Goal: Task Accomplishment & Management: Complete application form

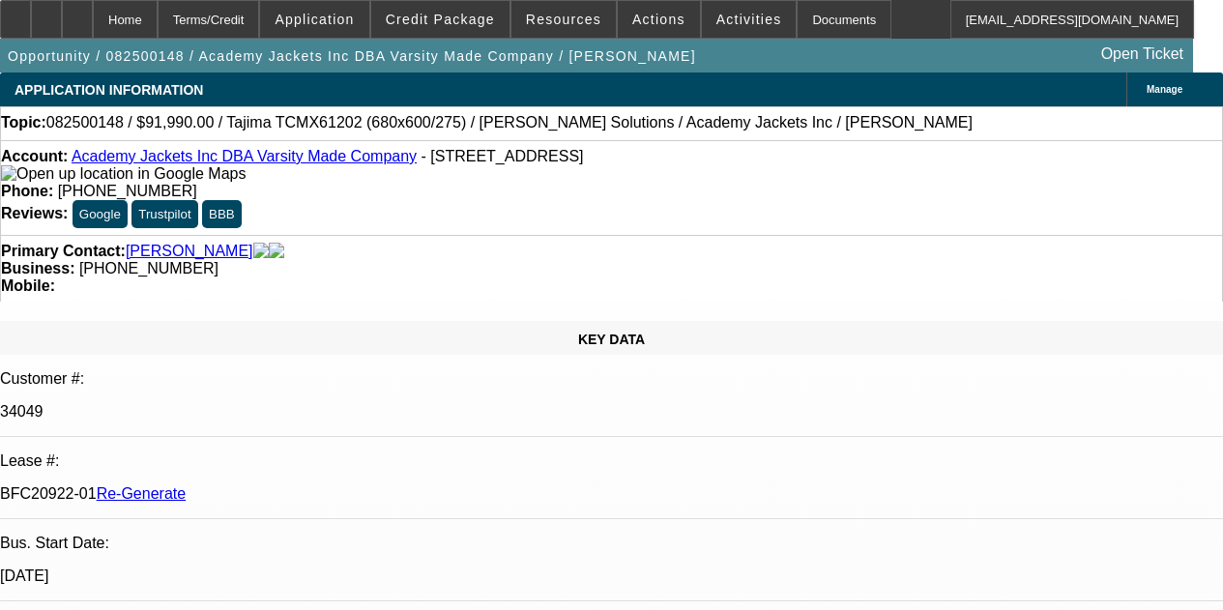
select select "3"
select select "0"
select select "2"
select select "0.1"
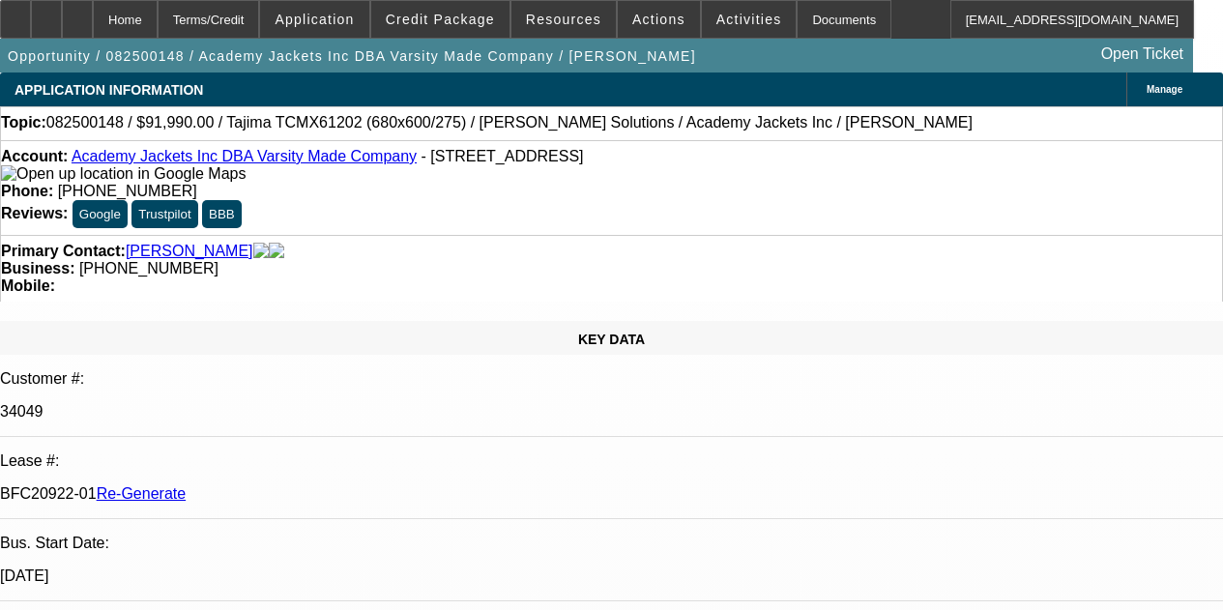
select select "4"
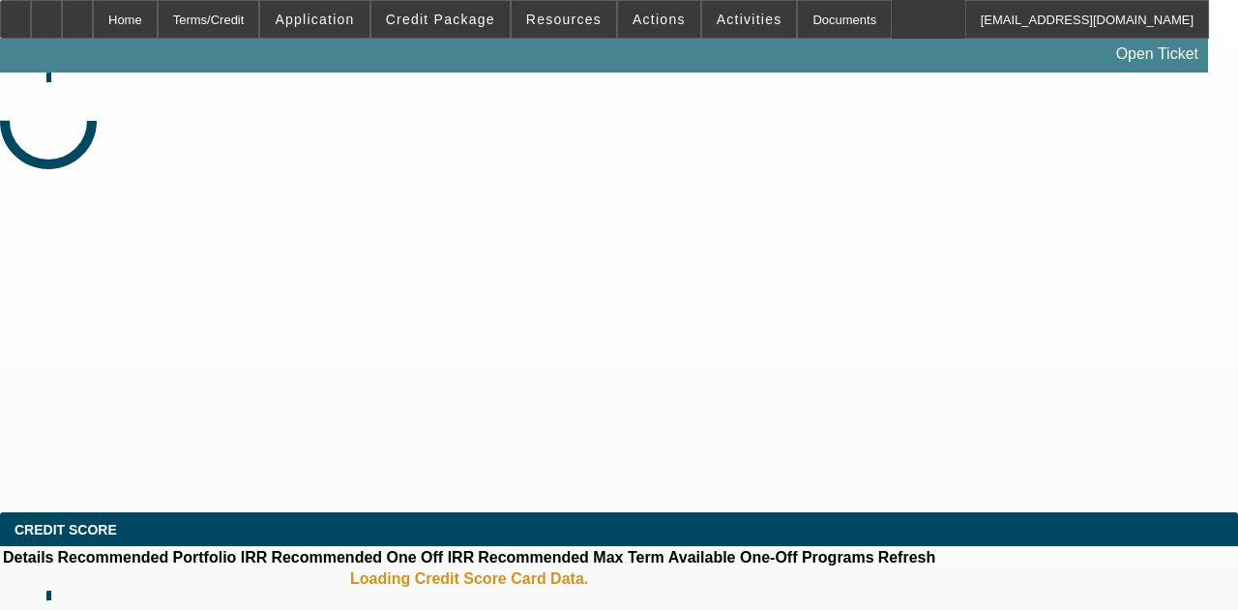
select select "3"
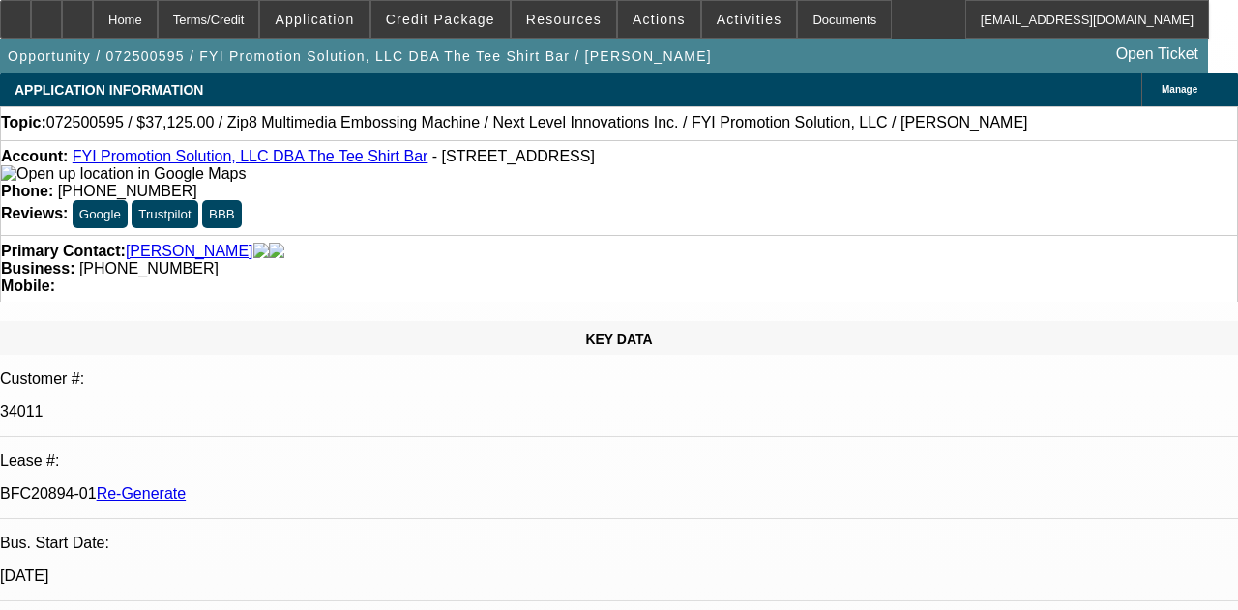
select select "0"
select select "6"
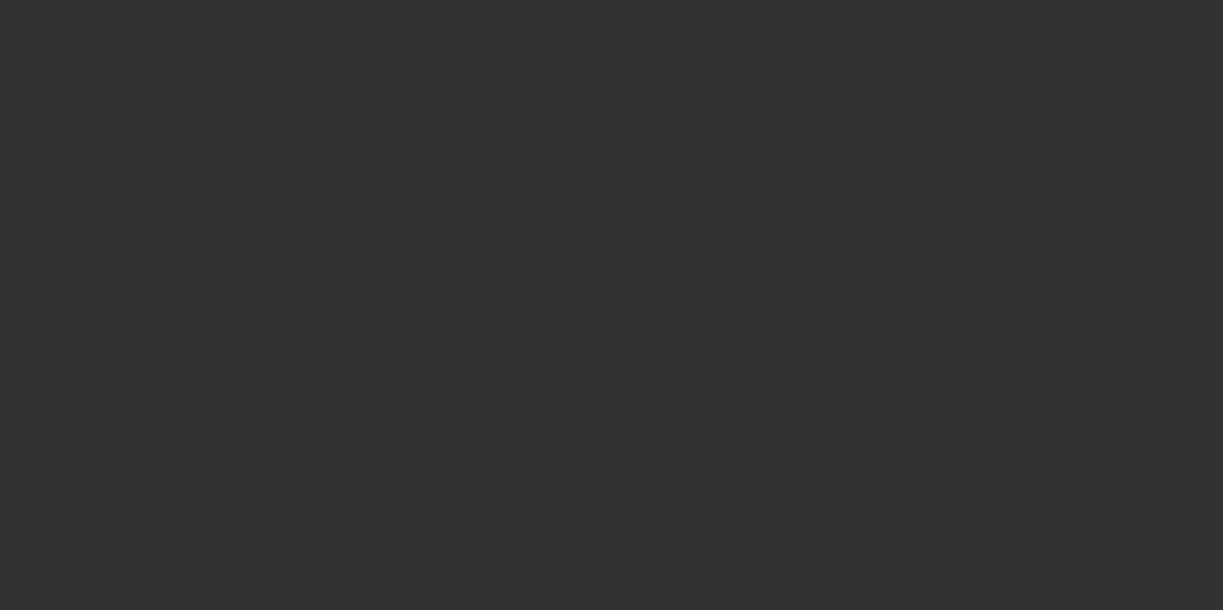
click at [791, 24] on div at bounding box center [611, 305] width 1223 height 610
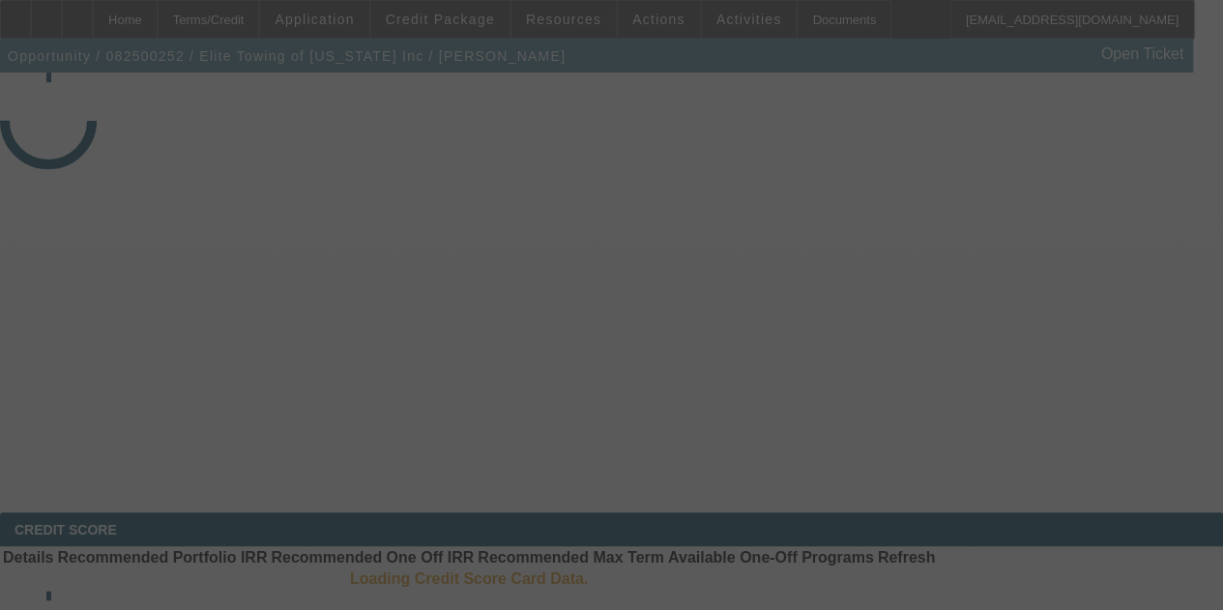
select select "3"
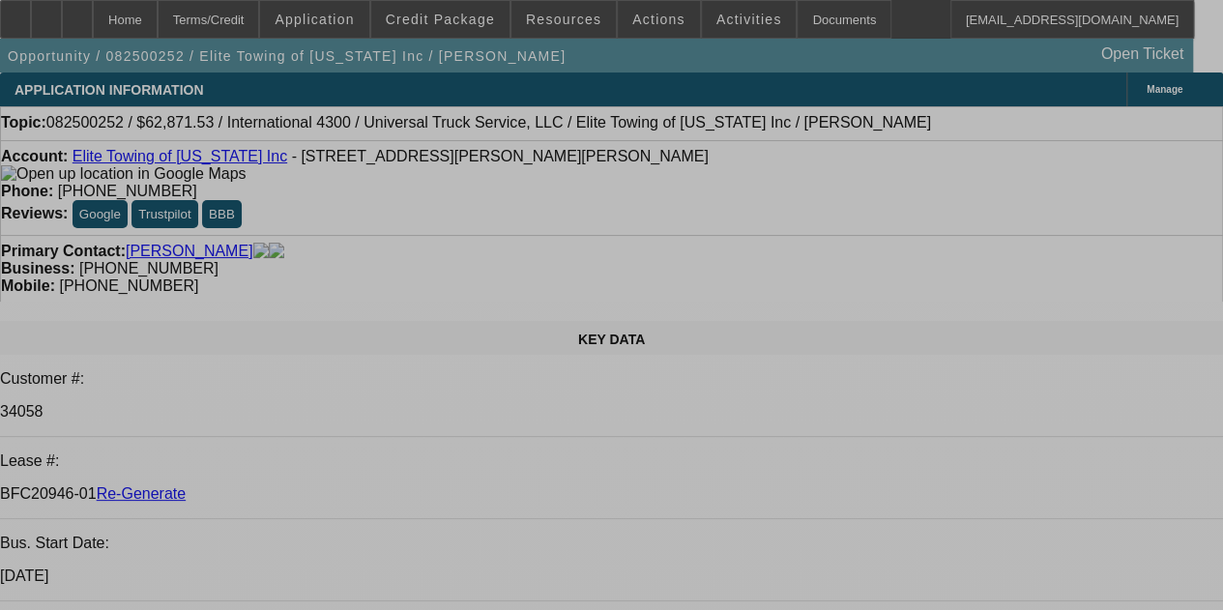
select select "0.1"
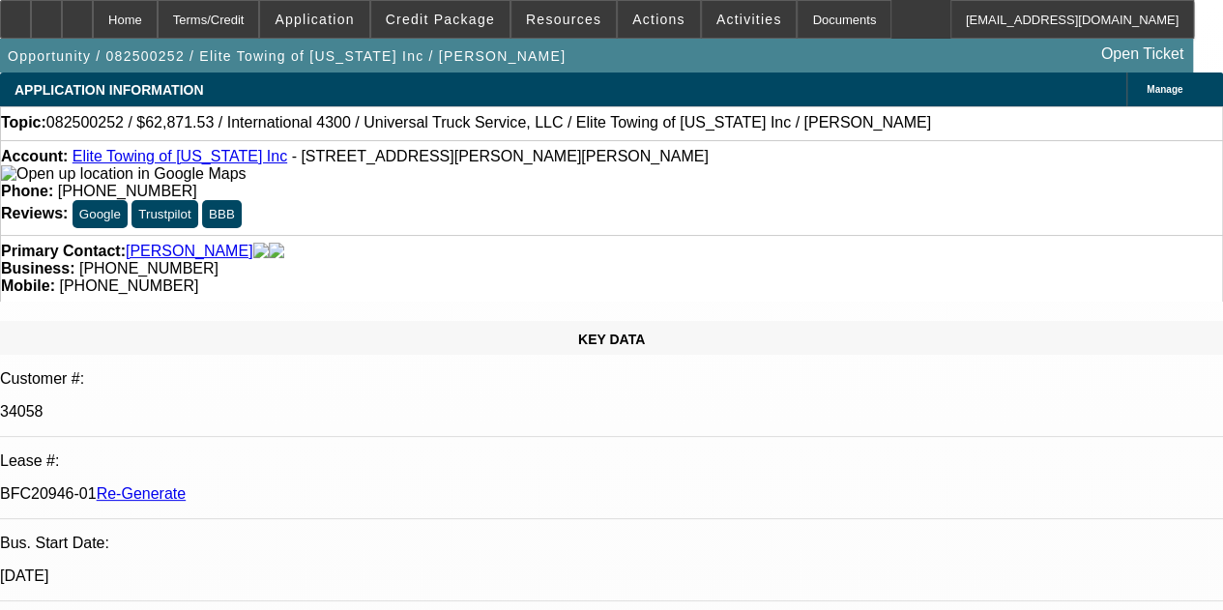
select select "0"
select select "6"
click at [804, 18] on div "Documents" at bounding box center [844, 19] width 95 height 39
click at [809, 5] on div "Documents" at bounding box center [844, 19] width 95 height 39
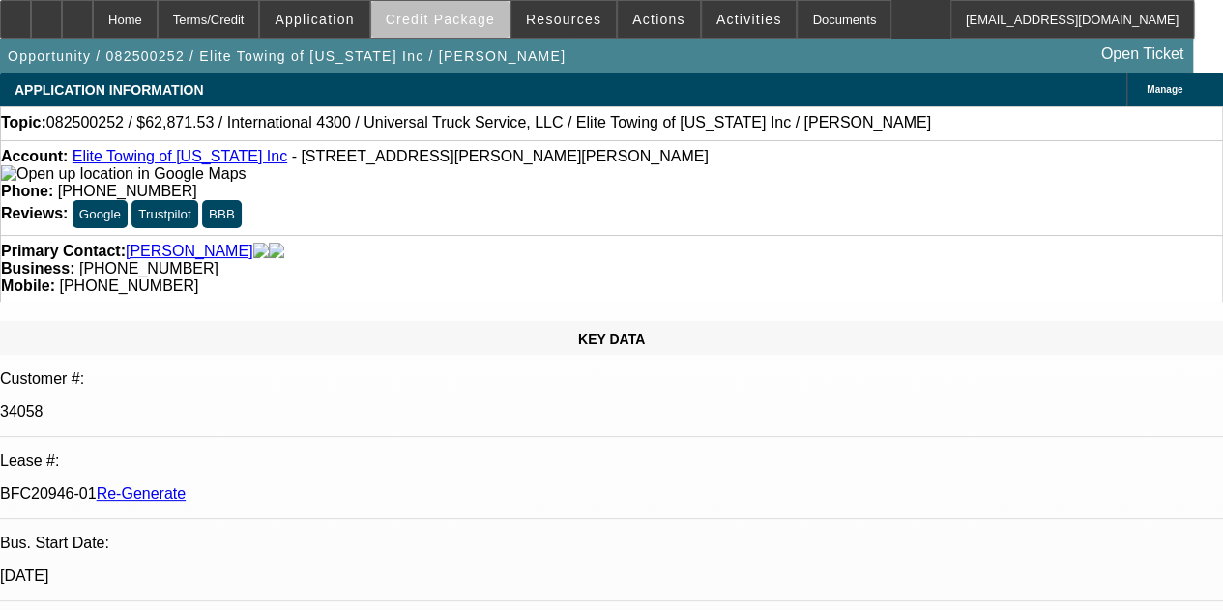
click at [479, 22] on span "Credit Package" at bounding box center [440, 19] width 109 height 15
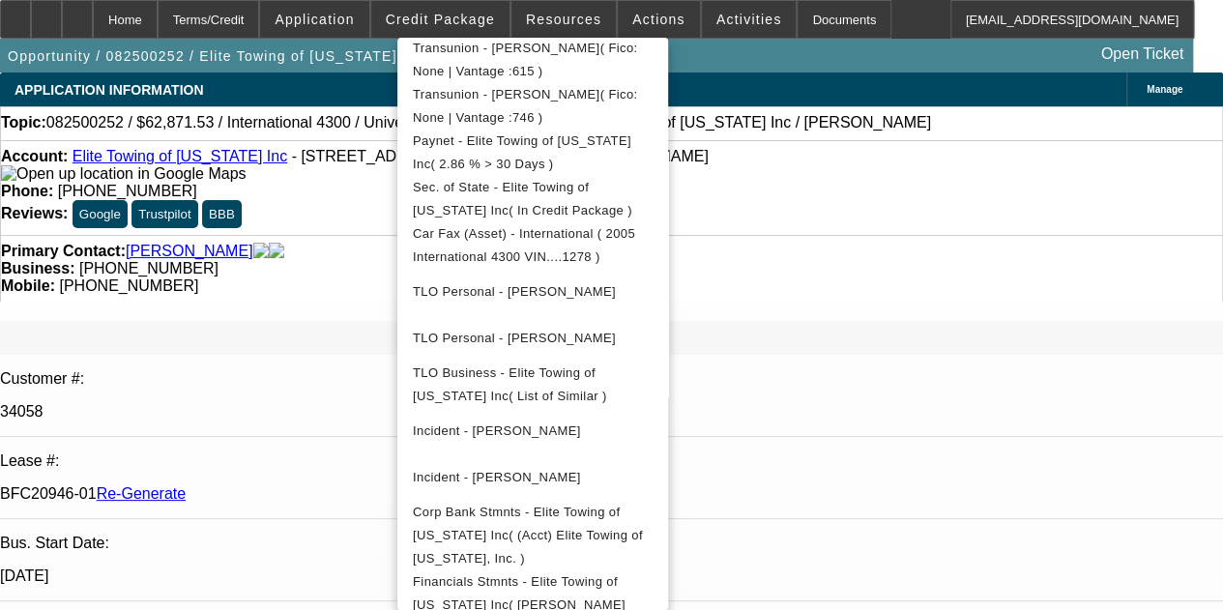
scroll to position [606, 0]
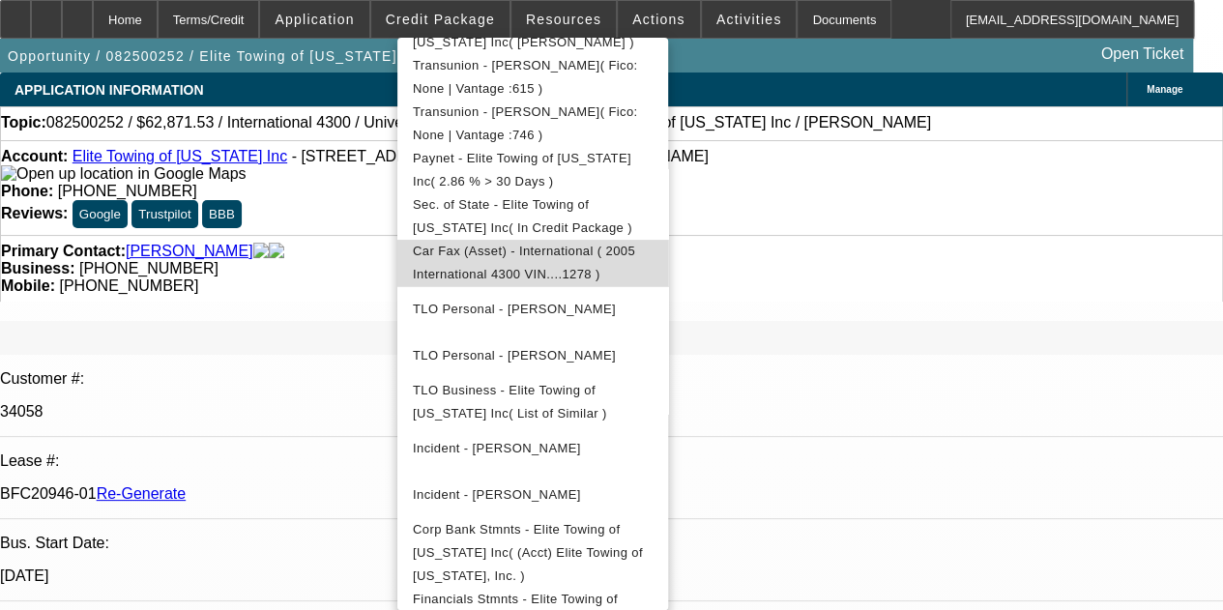
click at [560, 253] on span "Car Fax (Asset) - International ( 2005 International 4300 VIN....1278 )" at bounding box center [524, 263] width 222 height 38
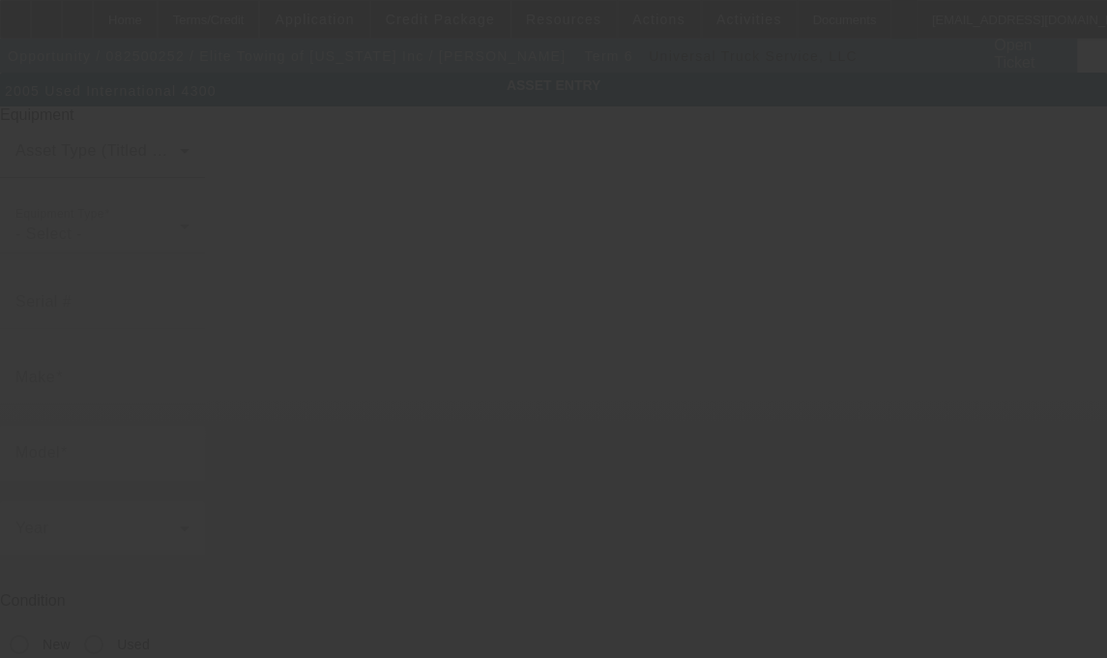
type input "1HTMMAAN95H101278"
type input "iNTERNATIONAL"
type input "4300"
radio input "true"
type textarea "with"
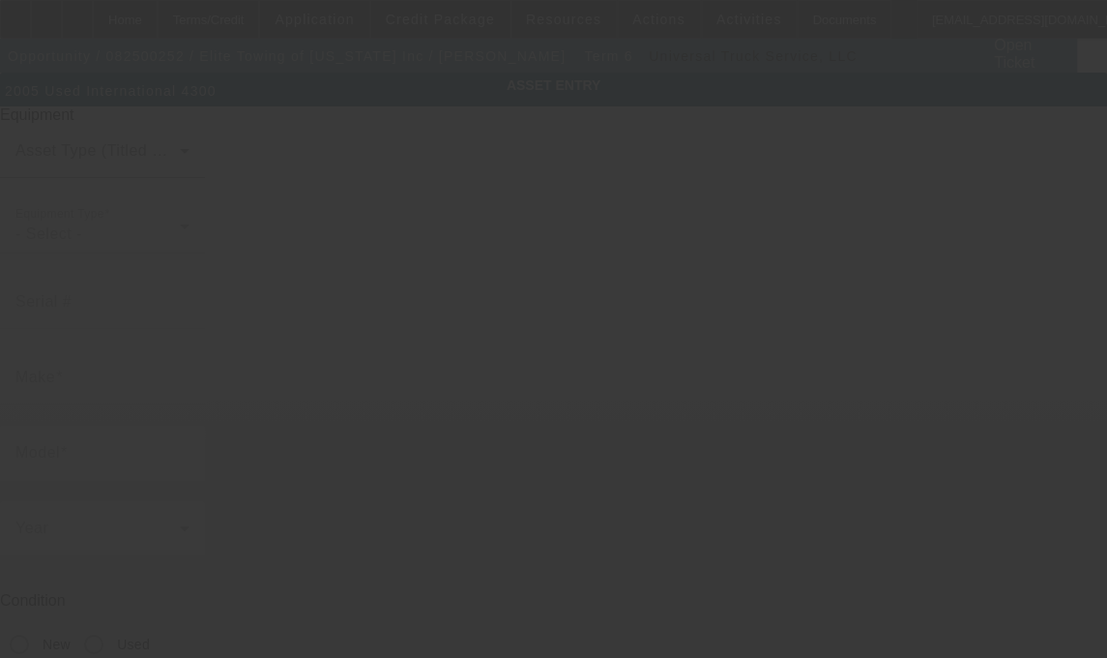
type input "14 Acker St E"
type input "Saint Paul"
type input "55117"
type input "Ramsey"
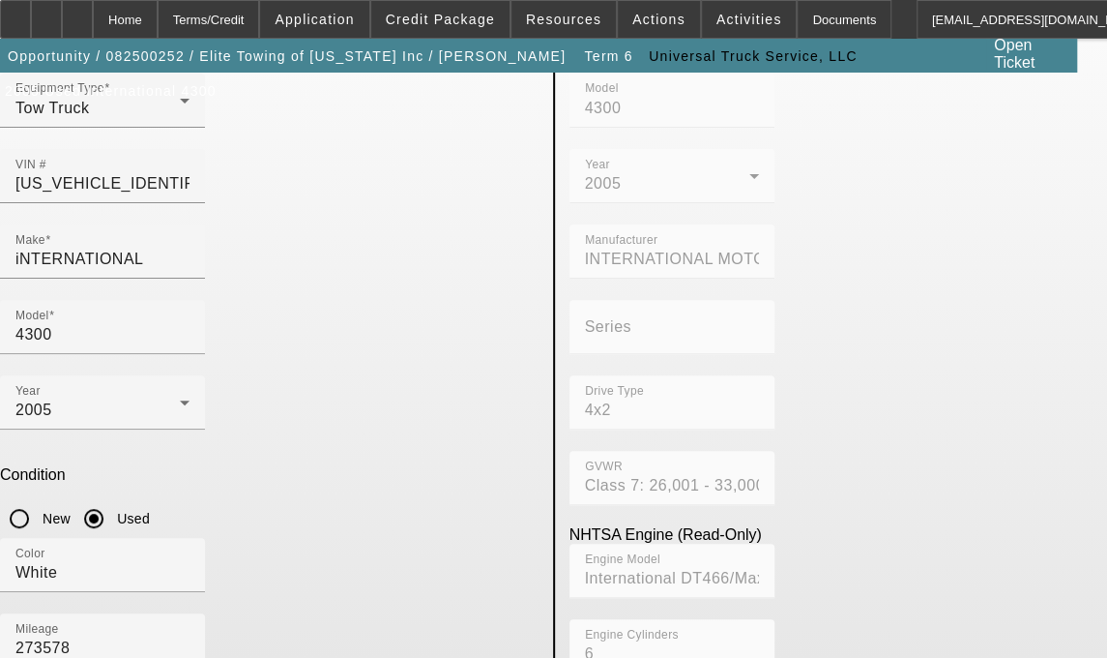
scroll to position [188, 0]
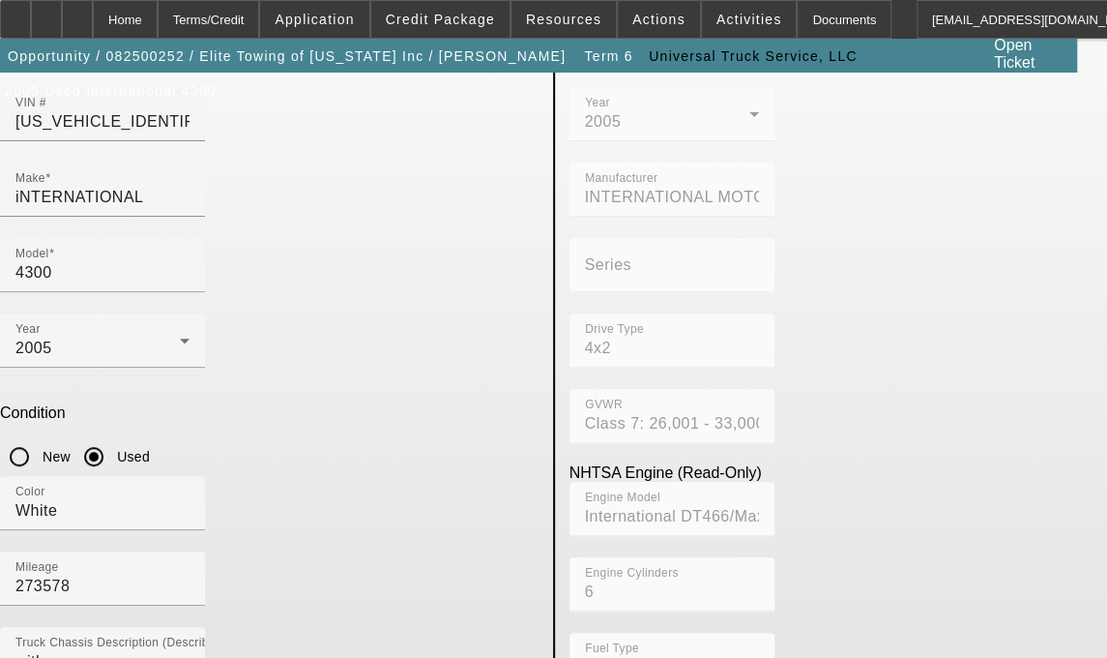
drag, startPoint x: 144, startPoint y: 593, endPoint x: 147, endPoint y: 581, distance: 12.0
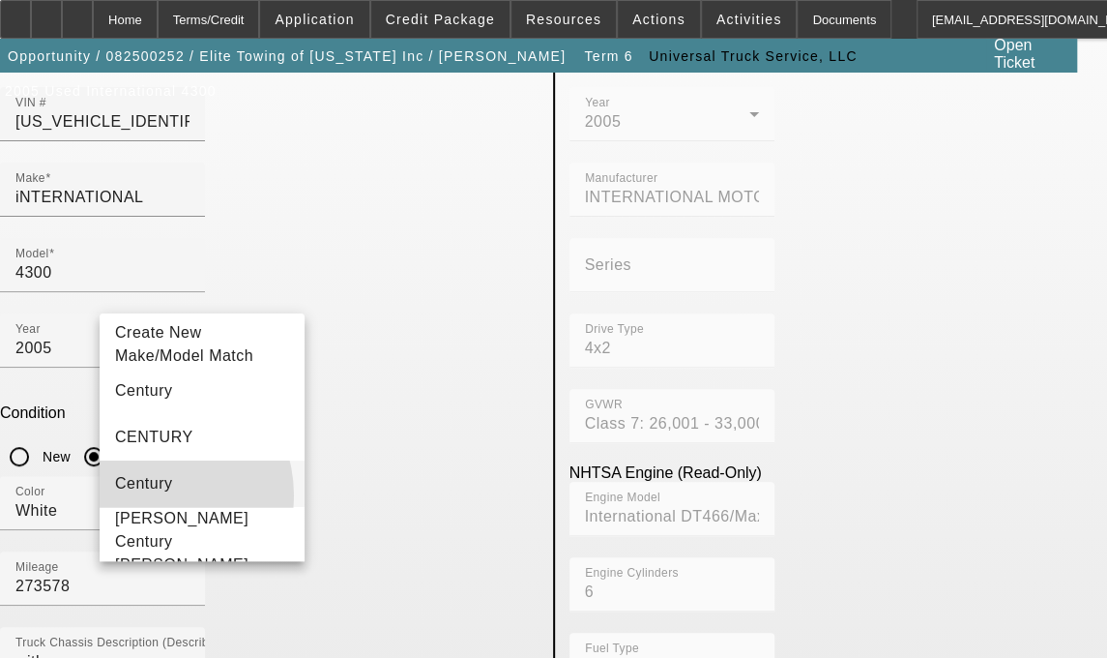
click at [140, 507] on mat-option "Century" at bounding box center [202, 483] width 205 height 46
type input "Century"
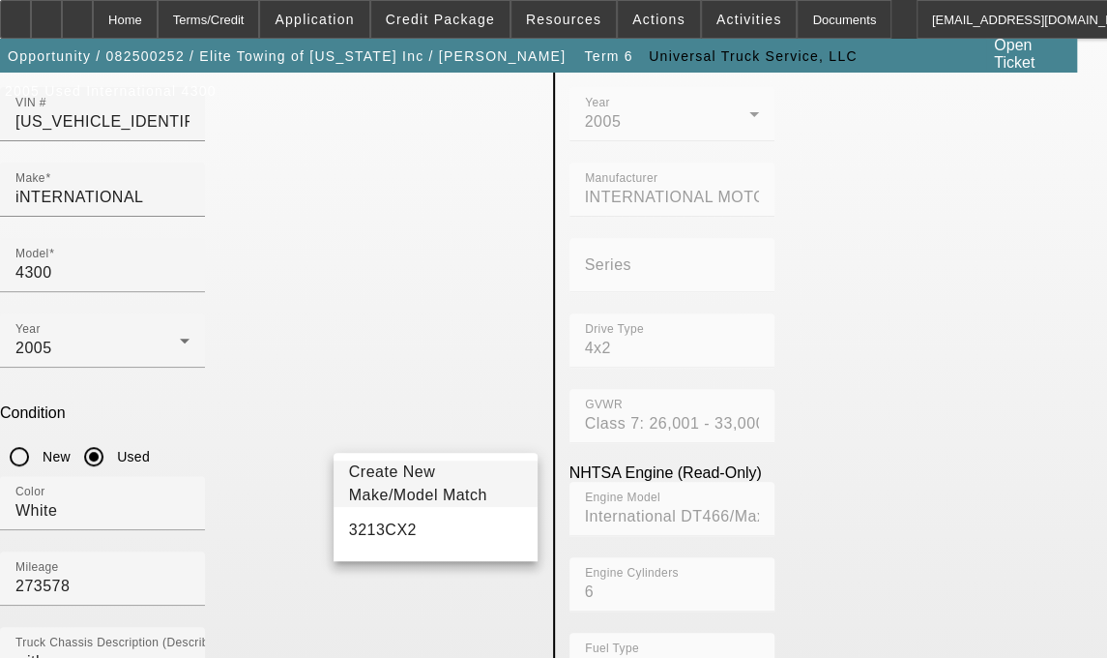
type input "3213"
click at [413, 479] on span "Create New Make/Model Match" at bounding box center [436, 483] width 174 height 46
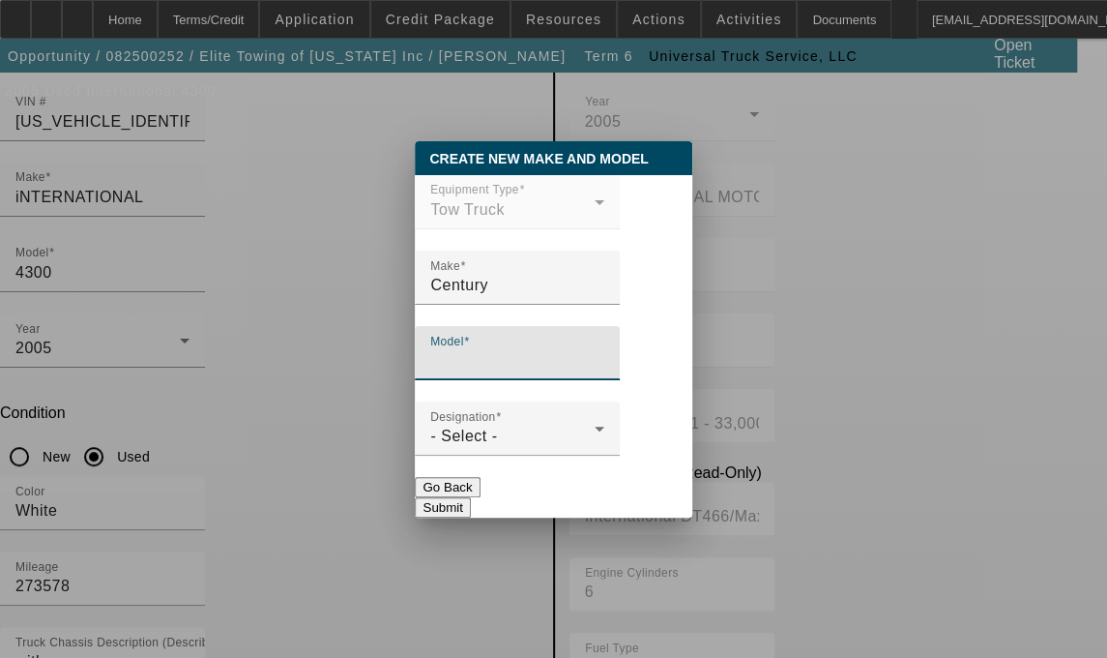
click at [468, 370] on input "Model" at bounding box center [517, 360] width 174 height 23
type input "3213"
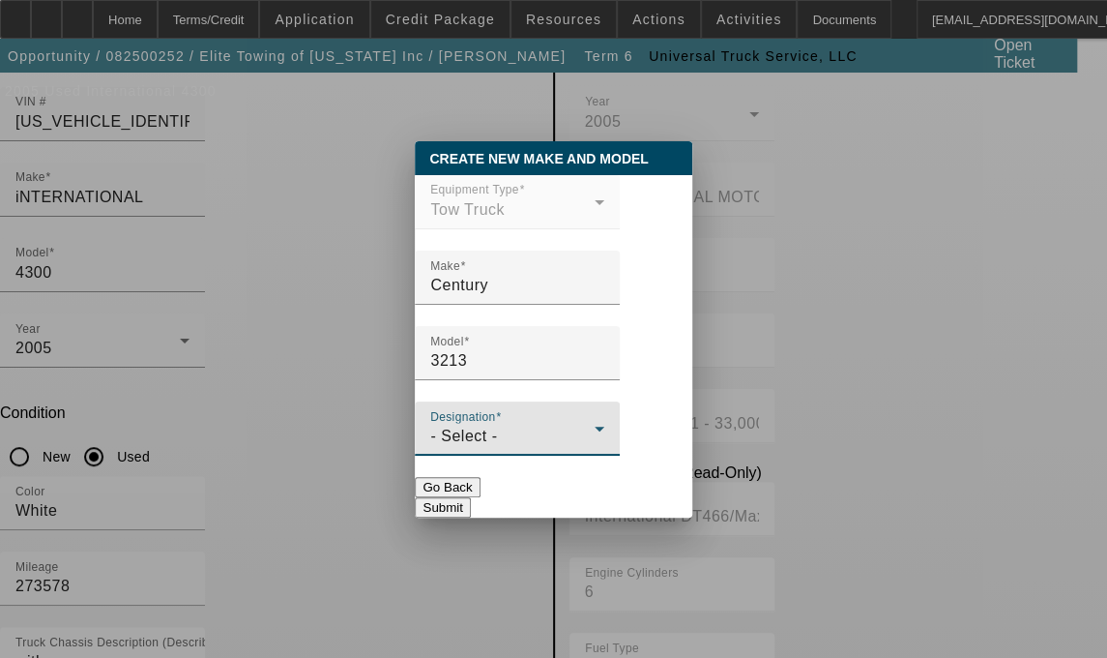
click at [499, 436] on div "- Select -" at bounding box center [512, 436] width 164 height 23
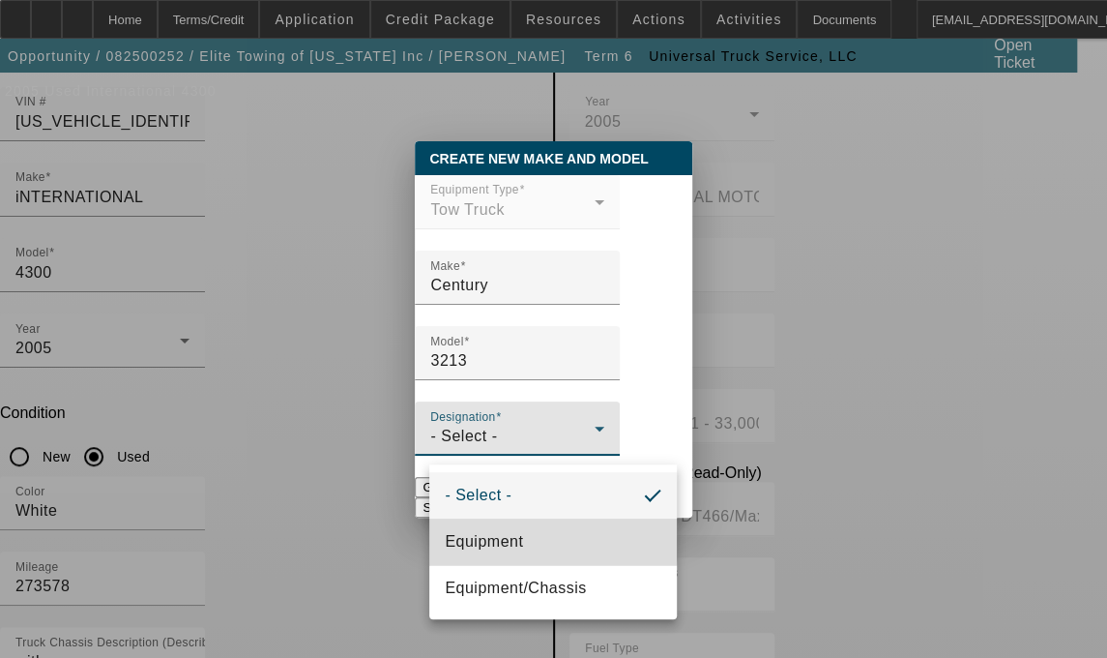
click at [472, 539] on span "Equipment" at bounding box center [484, 541] width 78 height 23
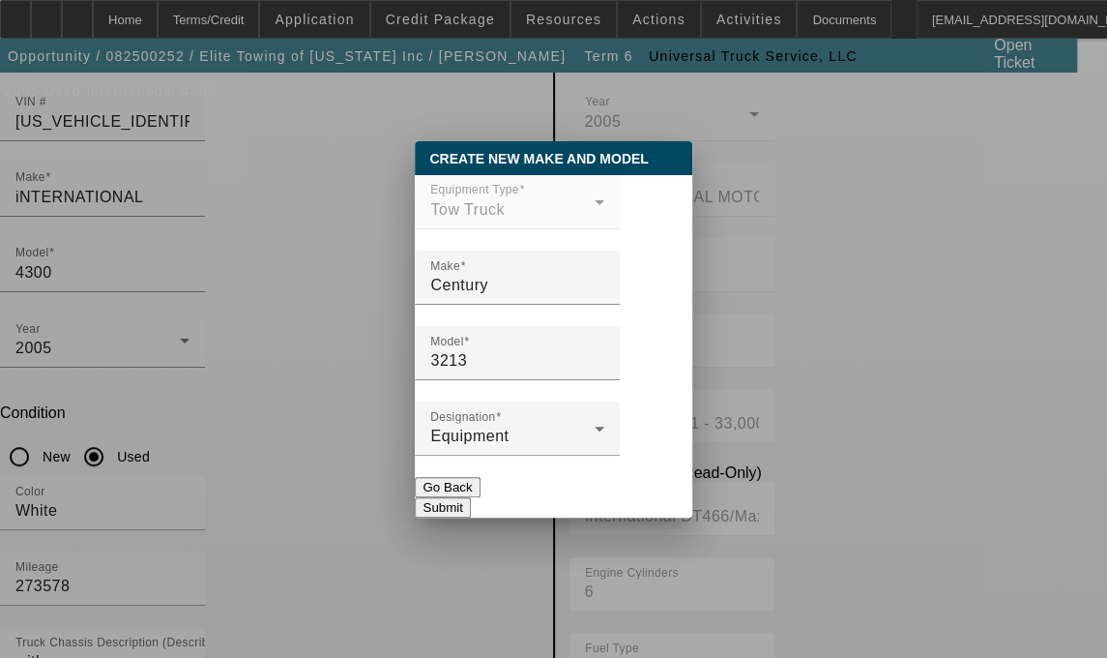
click at [470, 497] on button "Submit" at bounding box center [442, 507] width 55 height 20
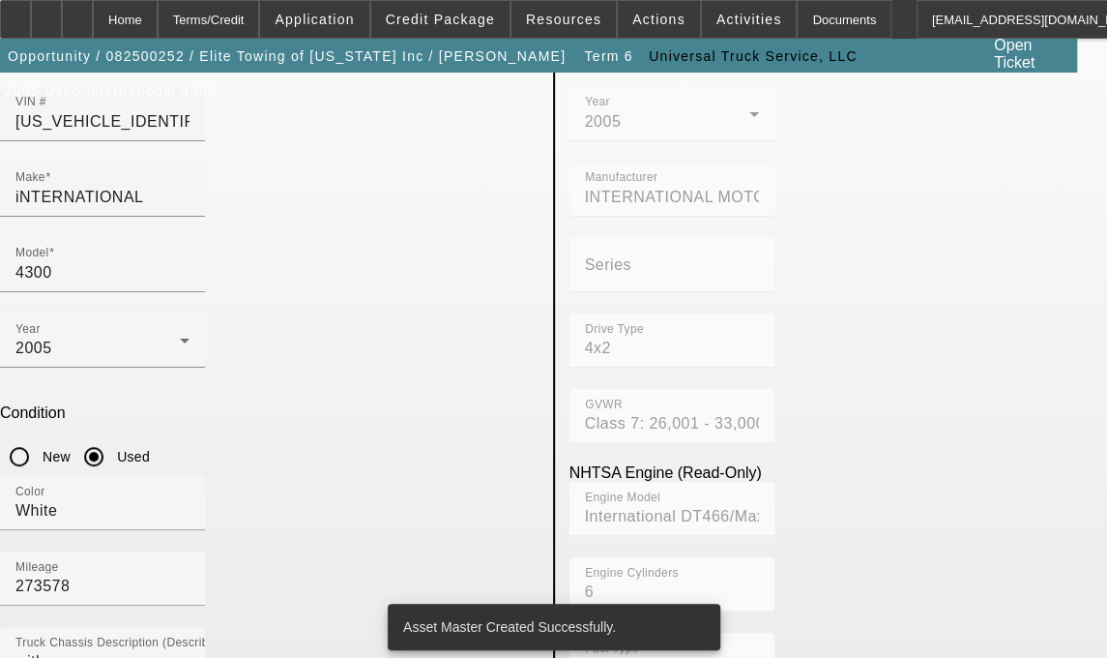
type input "3213"
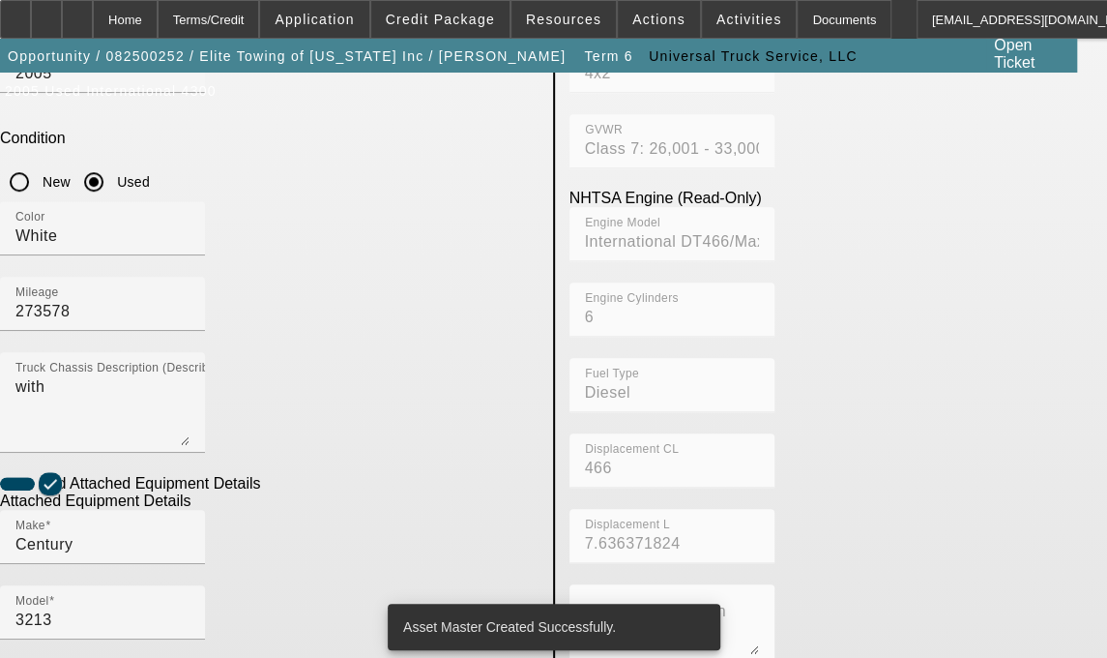
scroll to position [492, 0]
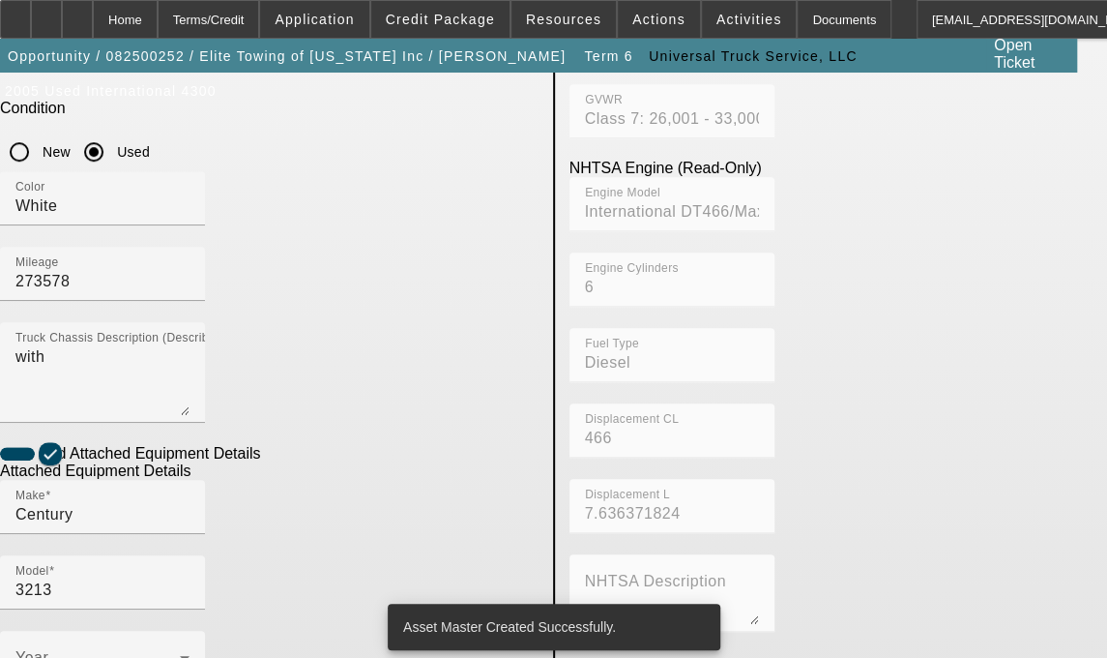
radio input "true"
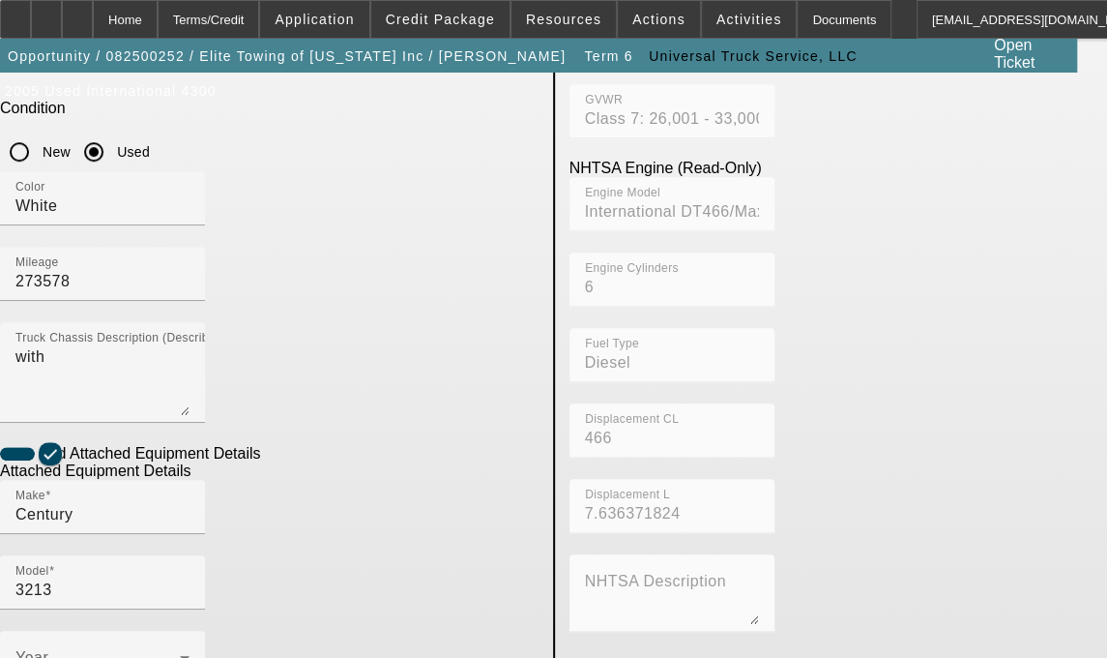
type input "3014-0135-F04"
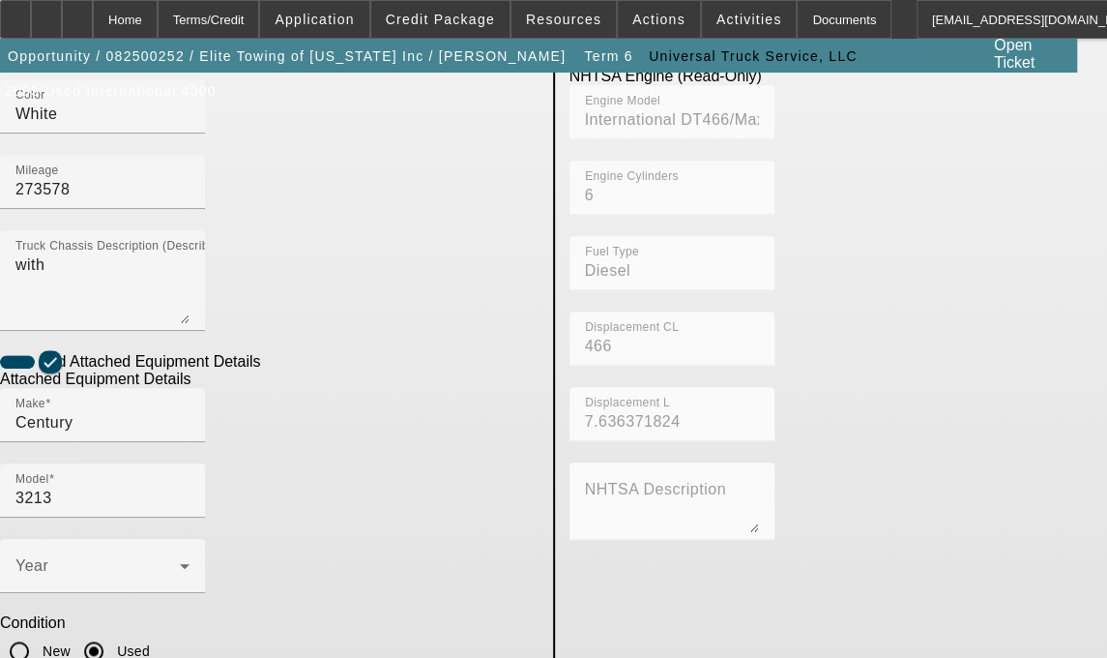
type textarea "Wrecker includes all accessories, attachments and options"
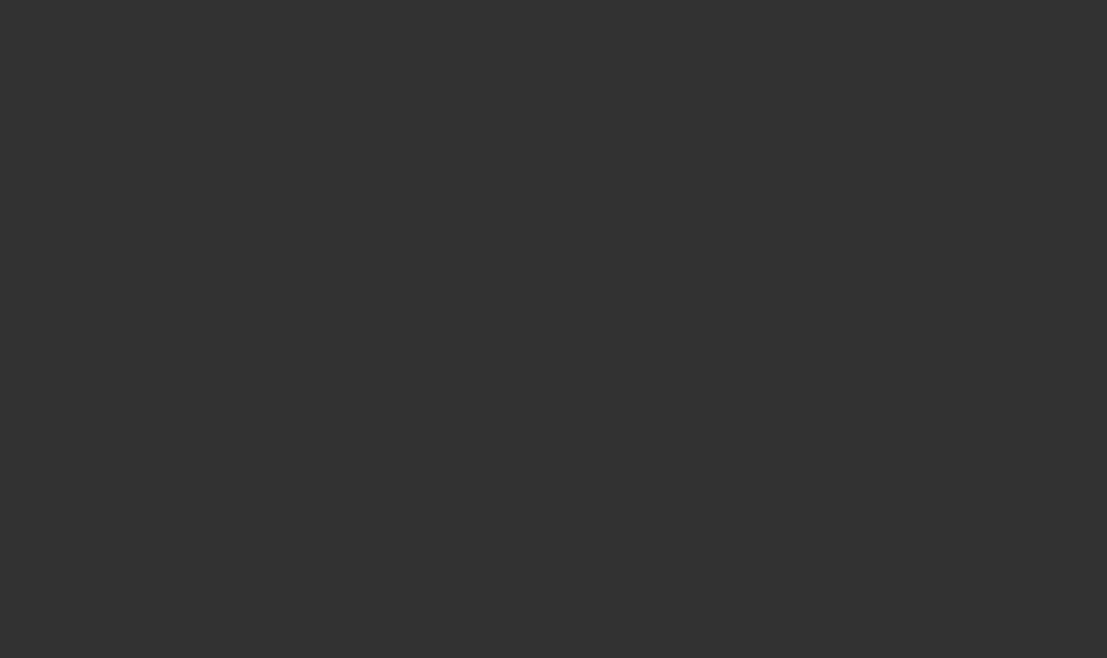
select select "3"
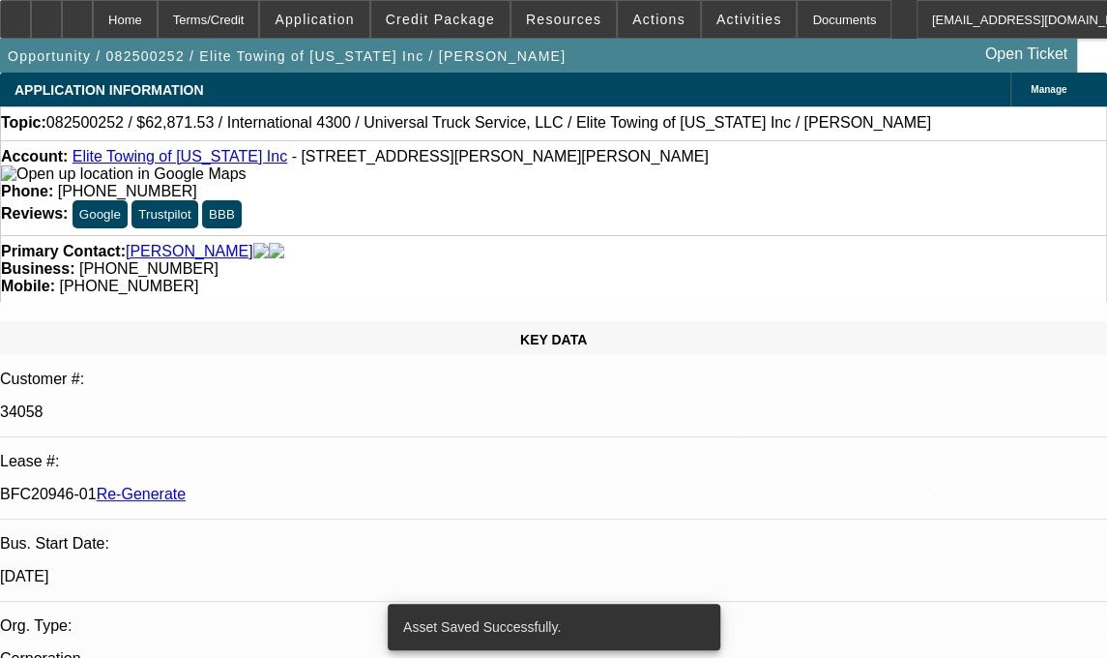
select select "0.1"
select select "0"
select select "6"
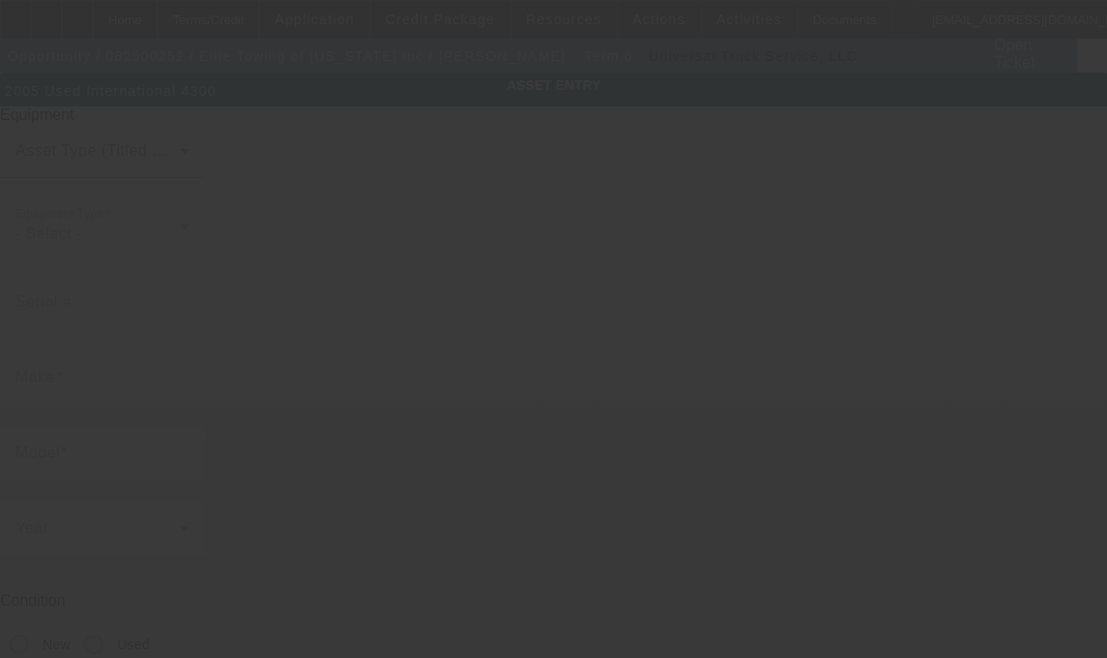
type input "[US_VEHICLE_IDENTIFICATION_NUMBER]"
type input "iNTERNATIONAL"
type input "4300"
radio input "true"
type textarea "with"
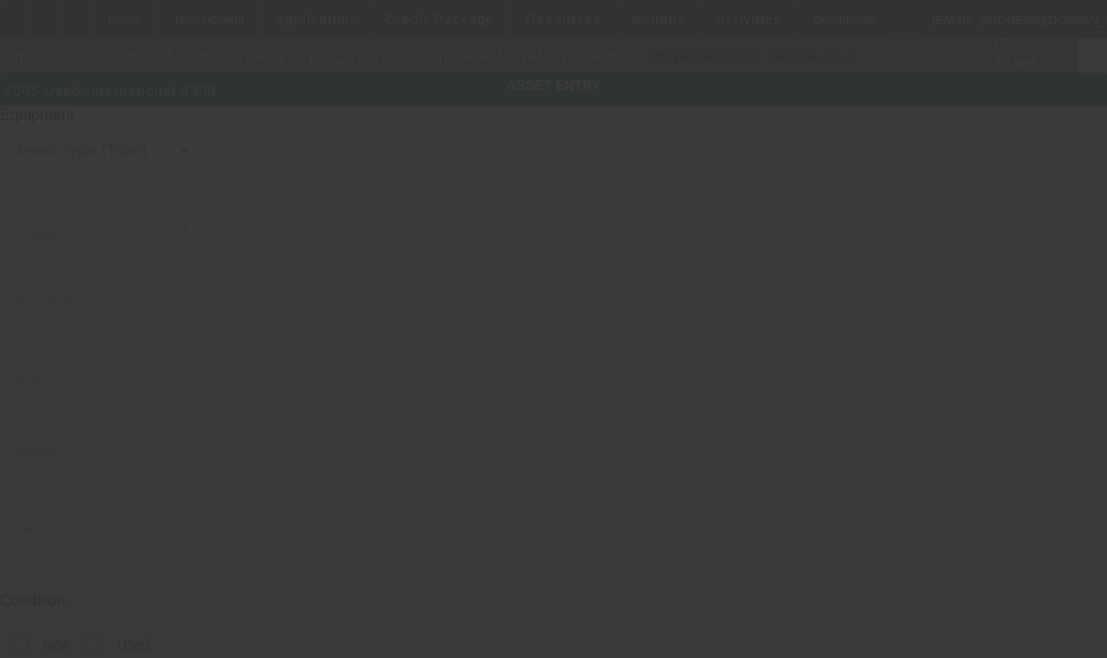
type input "[STREET_ADDRESS][PERSON_NAME]"
type input "Saint [PERSON_NAME]"
type input "55117"
type input "[PERSON_NAME]"
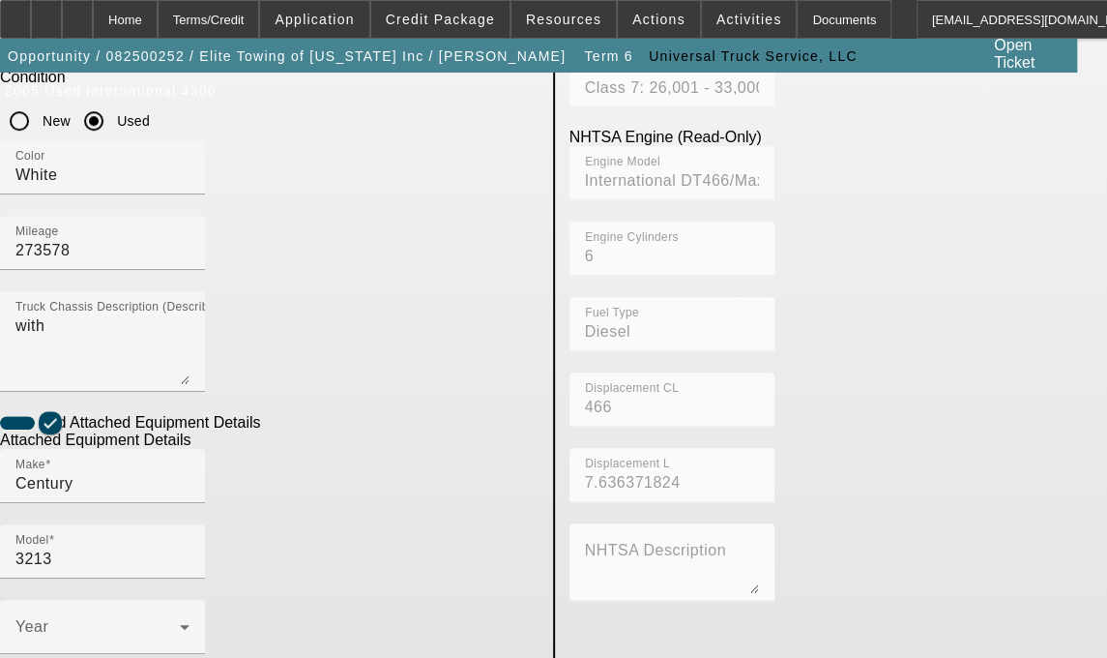
scroll to position [524, 0]
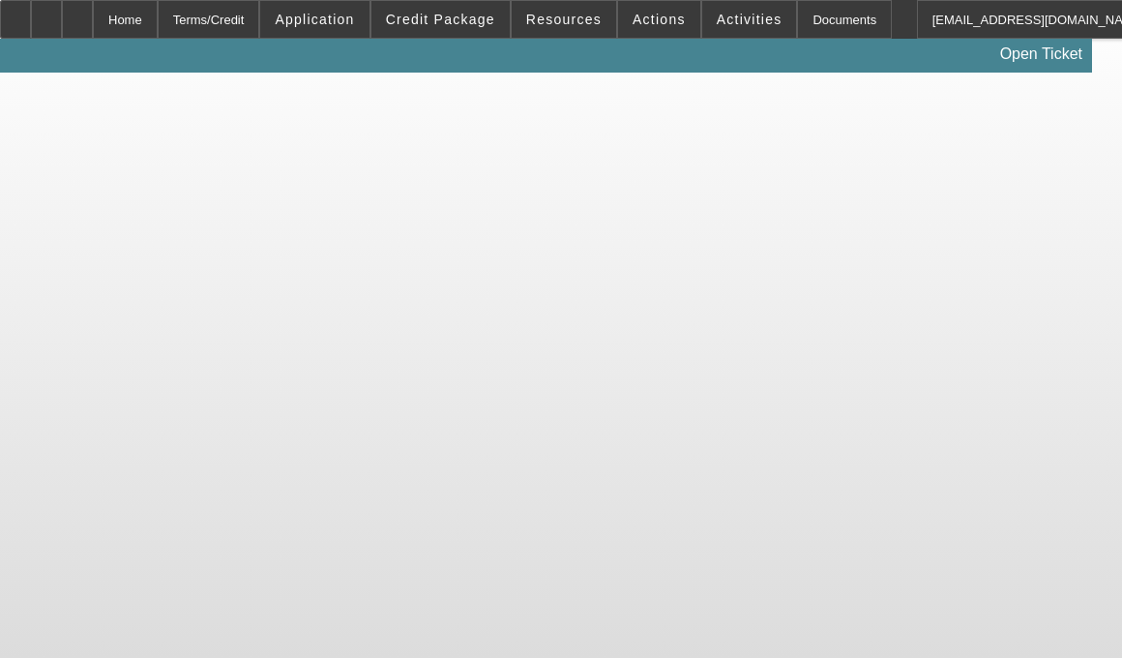
click at [485, 252] on body "Home Terms/Credit Application Credit Package Resources Actions Activities Docum…" at bounding box center [561, 329] width 1122 height 658
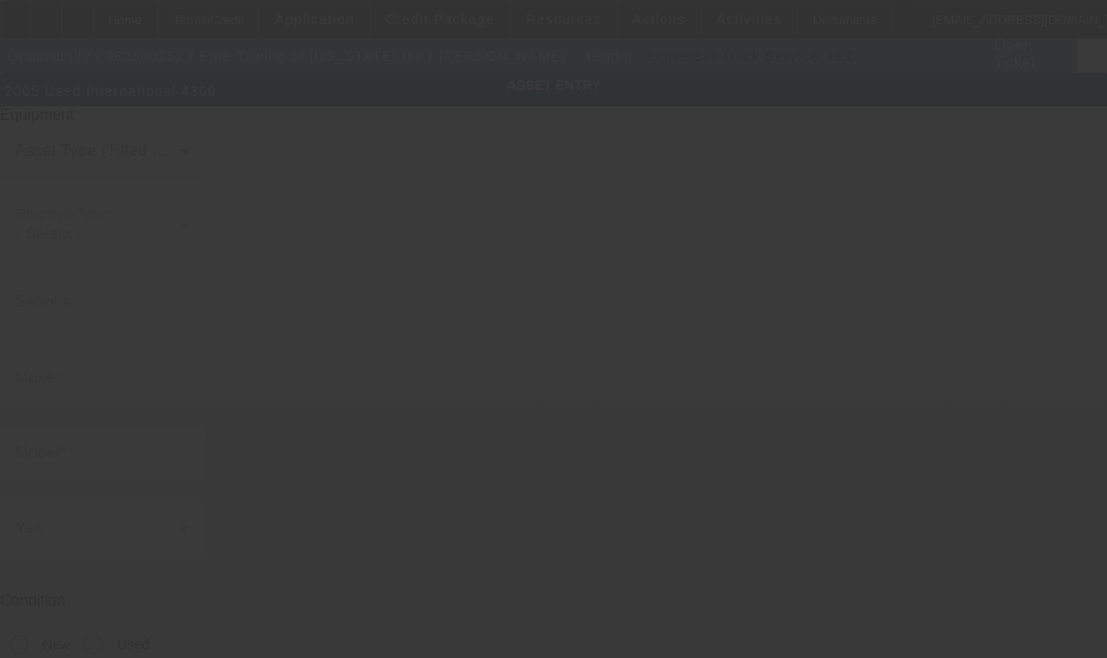
type input "[US_VEHICLE_IDENTIFICATION_NUMBER]"
type input "iNTERNATIONAL"
type input "4300"
radio input "true"
type textarea "with"
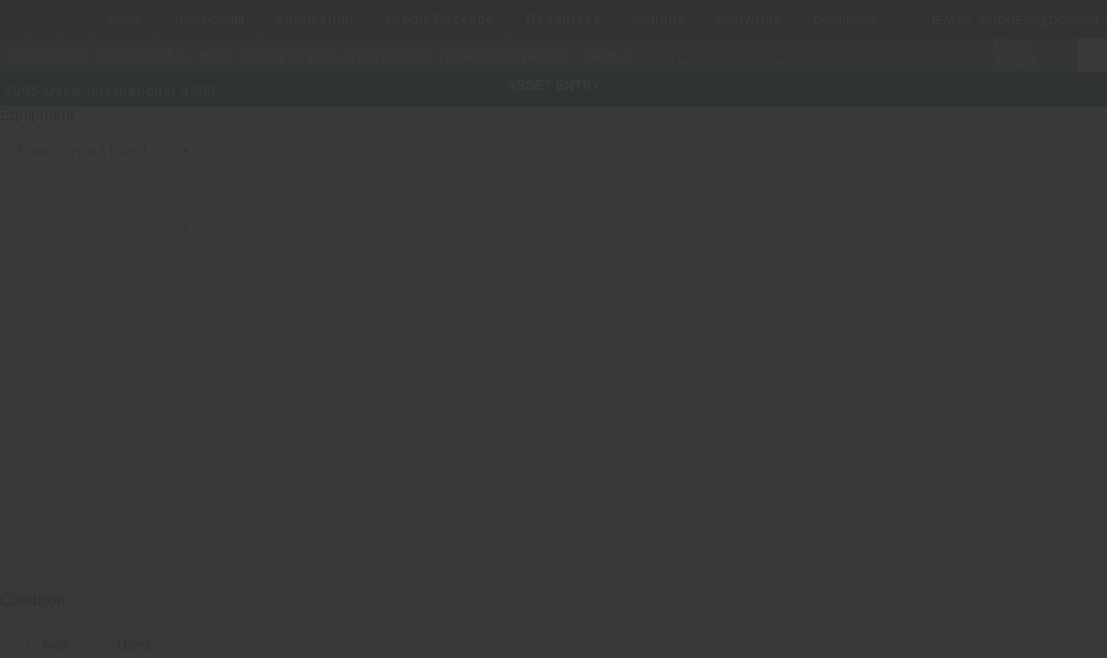
type input "[STREET_ADDRESS][PERSON_NAME]"
type input "Saint [PERSON_NAME]"
type input "55117"
type input "[PERSON_NAME]"
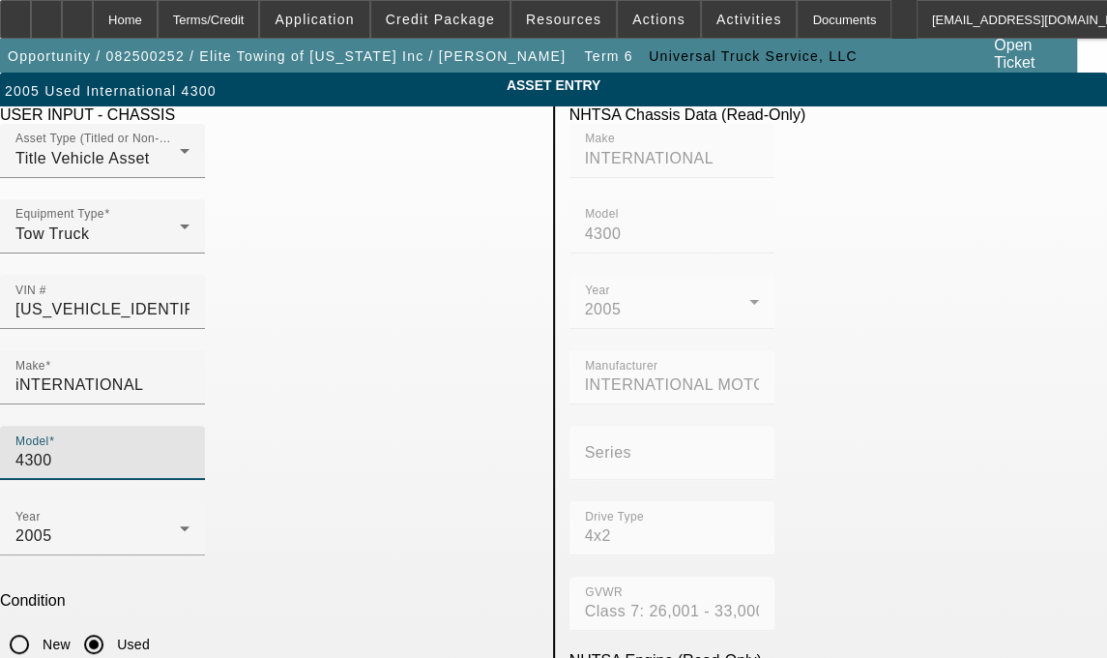
drag, startPoint x: 432, startPoint y: 350, endPoint x: 438, endPoint y: 336, distance: 15.6
click at [190, 449] on input "4300" at bounding box center [102, 460] width 174 height 23
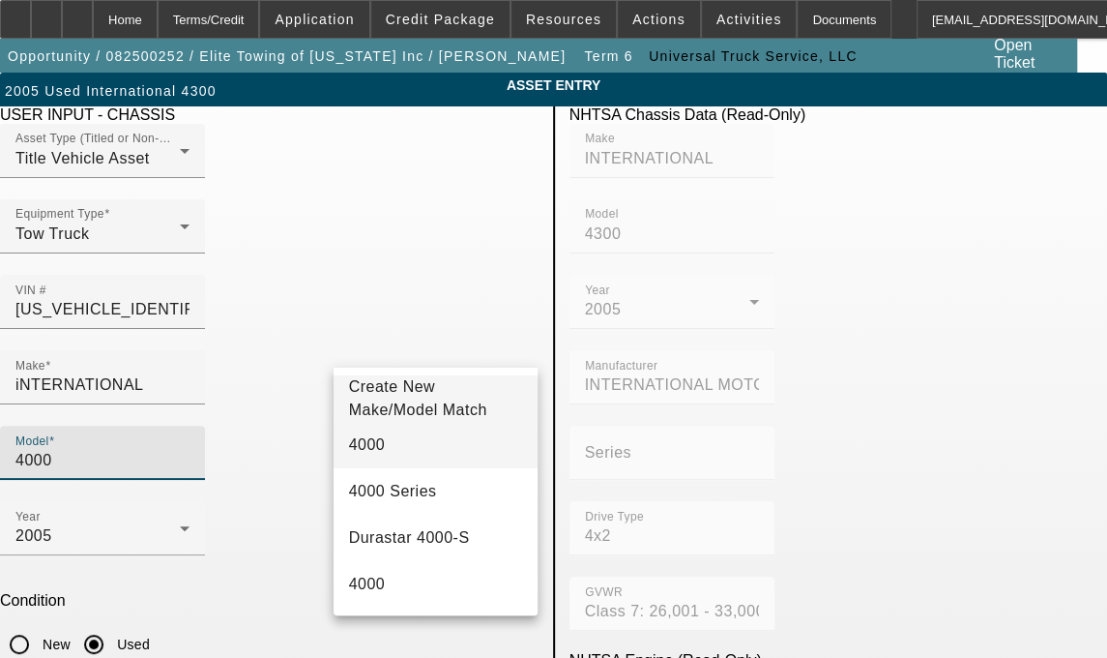
type input "4000"
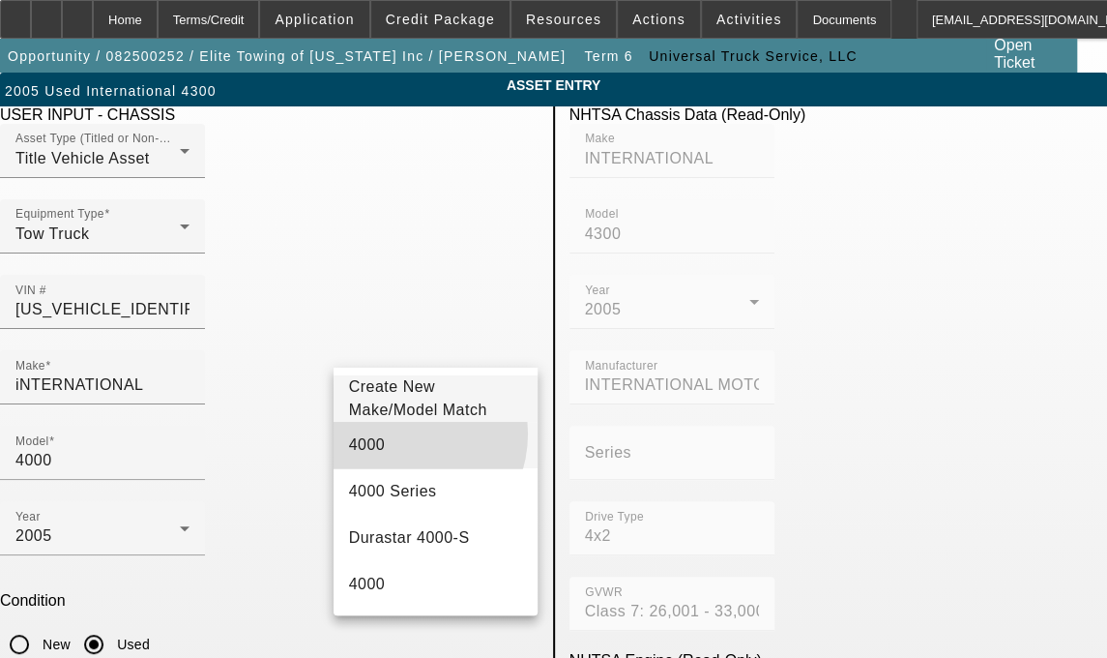
click at [400, 445] on mat-option "4000" at bounding box center [436, 445] width 205 height 46
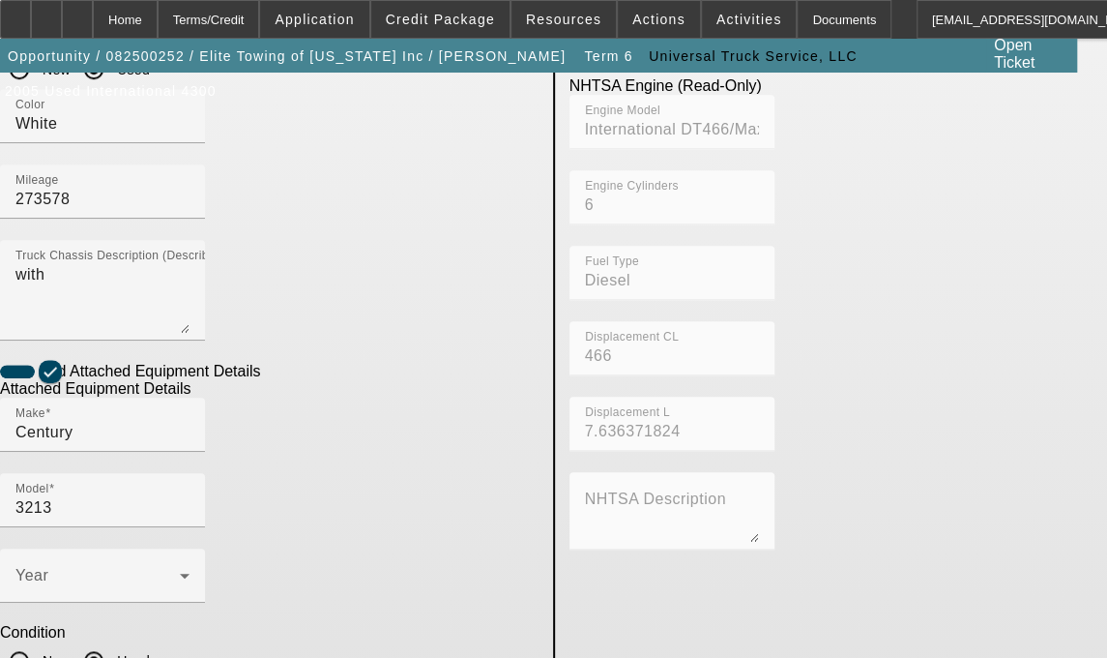
scroll to position [584, 0]
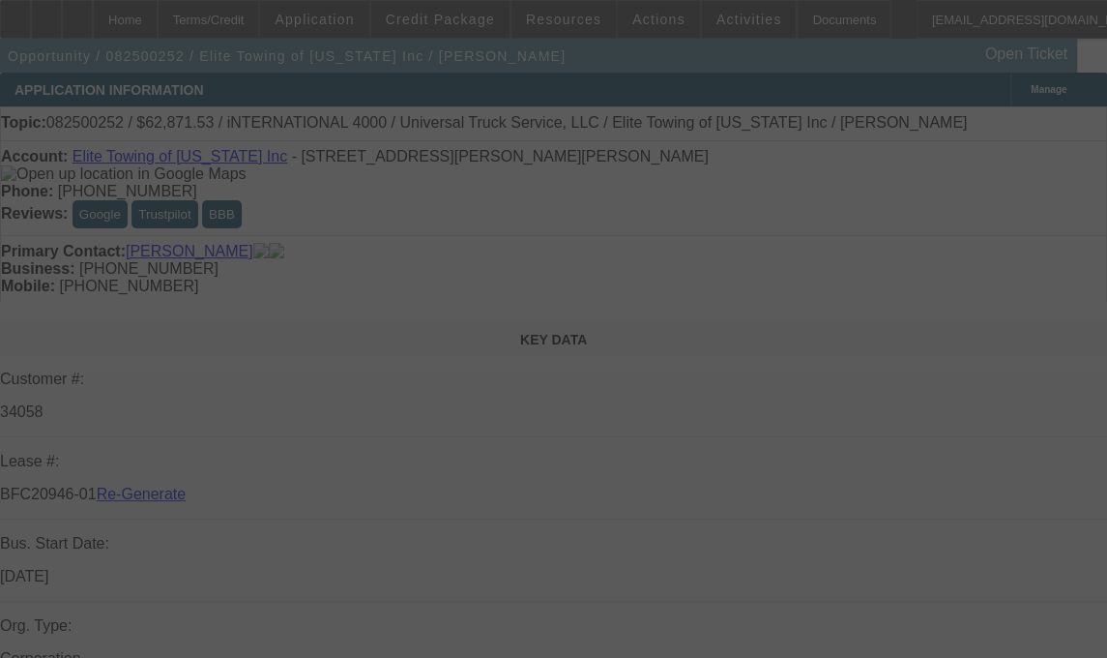
select select "3"
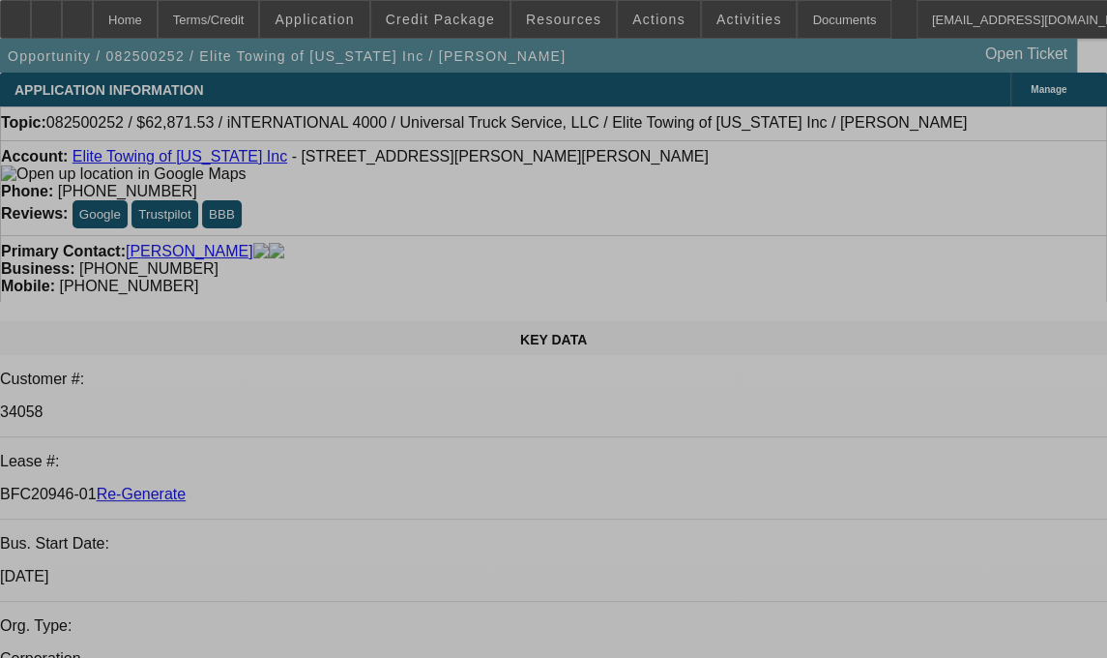
select select "0.1"
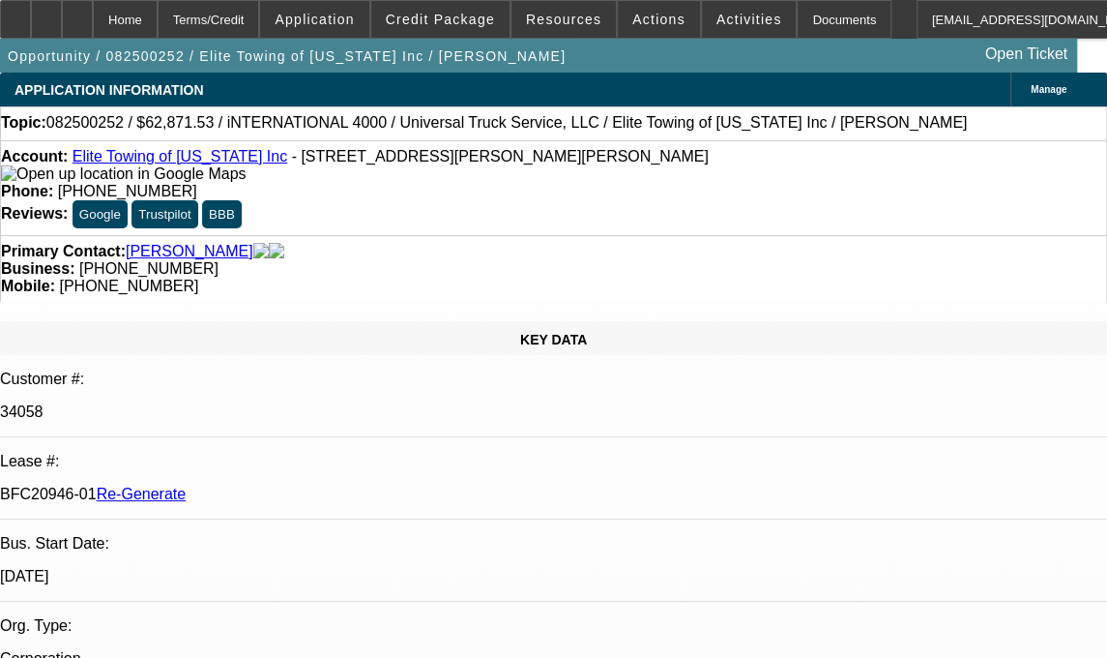
select select "0"
select select "1"
select select "6"
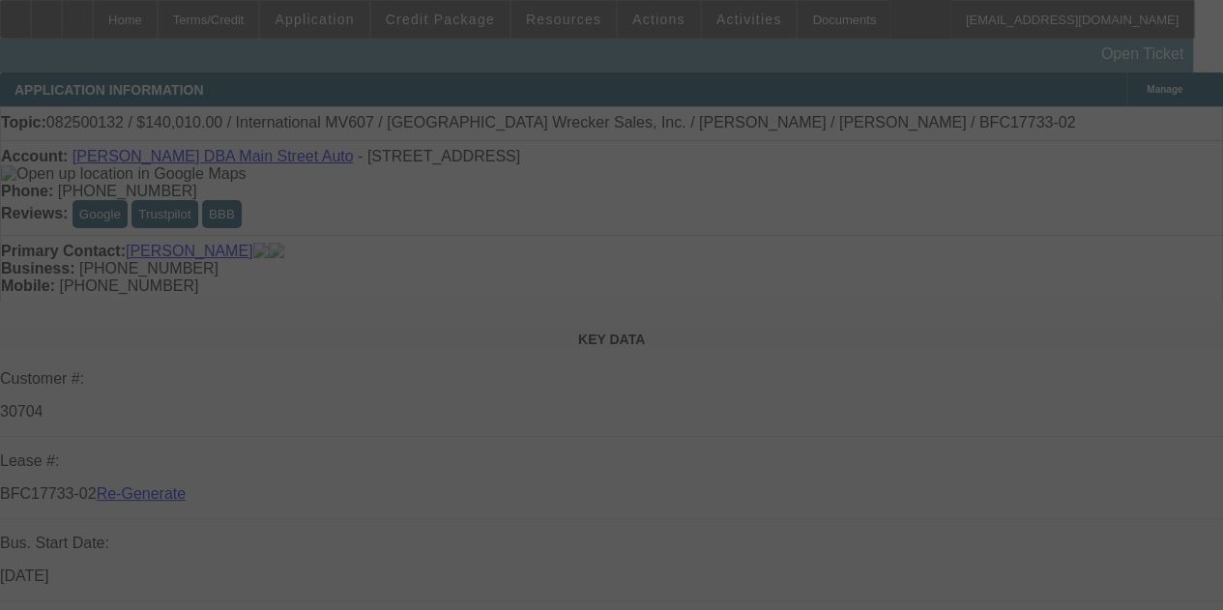
select select "4"
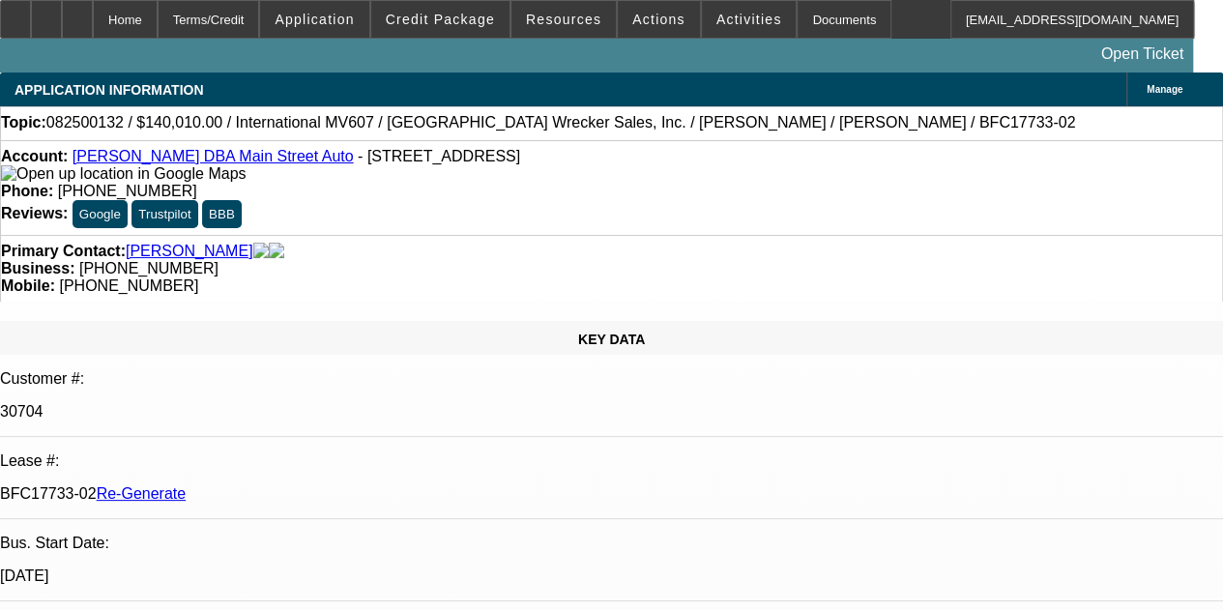
select select "0"
select select "2"
select select "0"
select select "6"
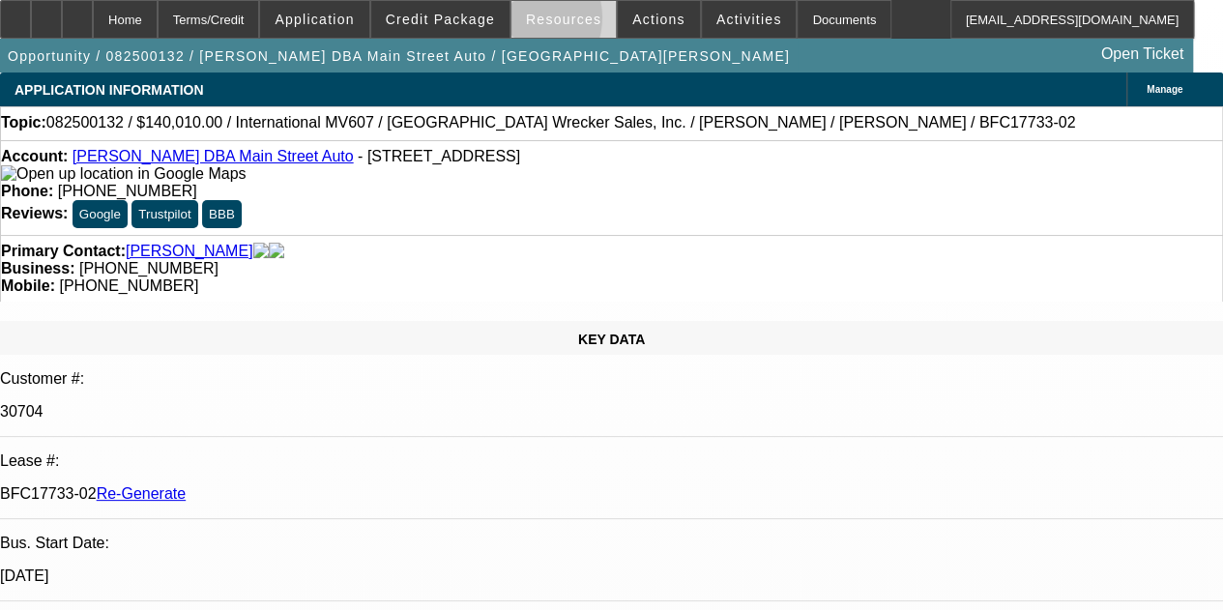
click at [522, 22] on span at bounding box center [564, 19] width 104 height 46
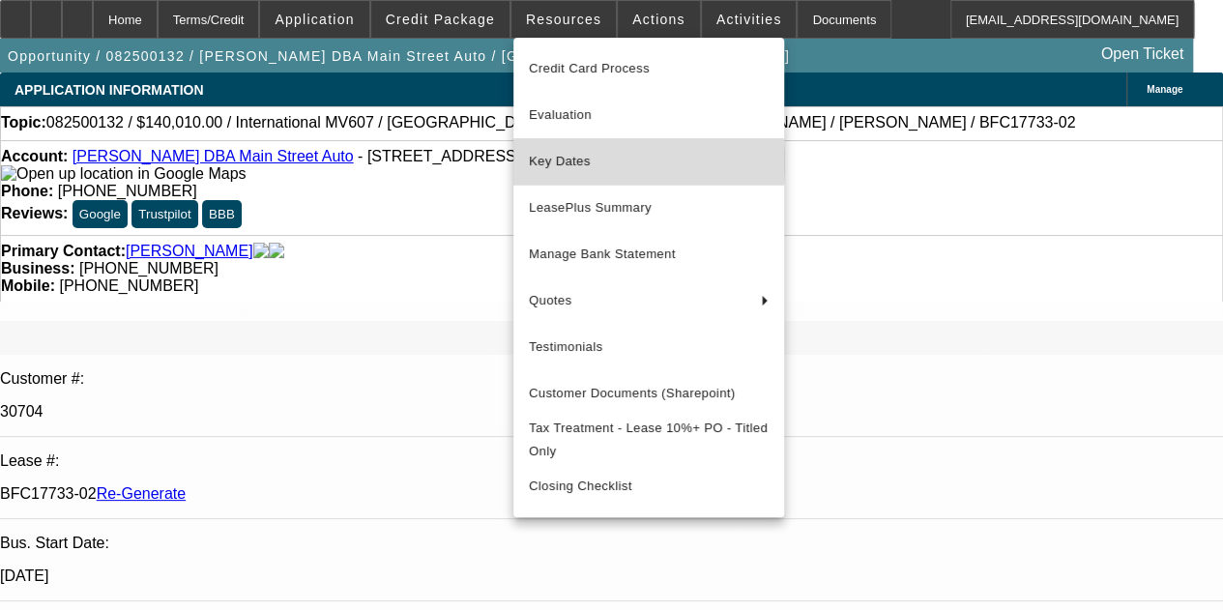
click at [551, 162] on span "Key Dates" at bounding box center [649, 161] width 240 height 23
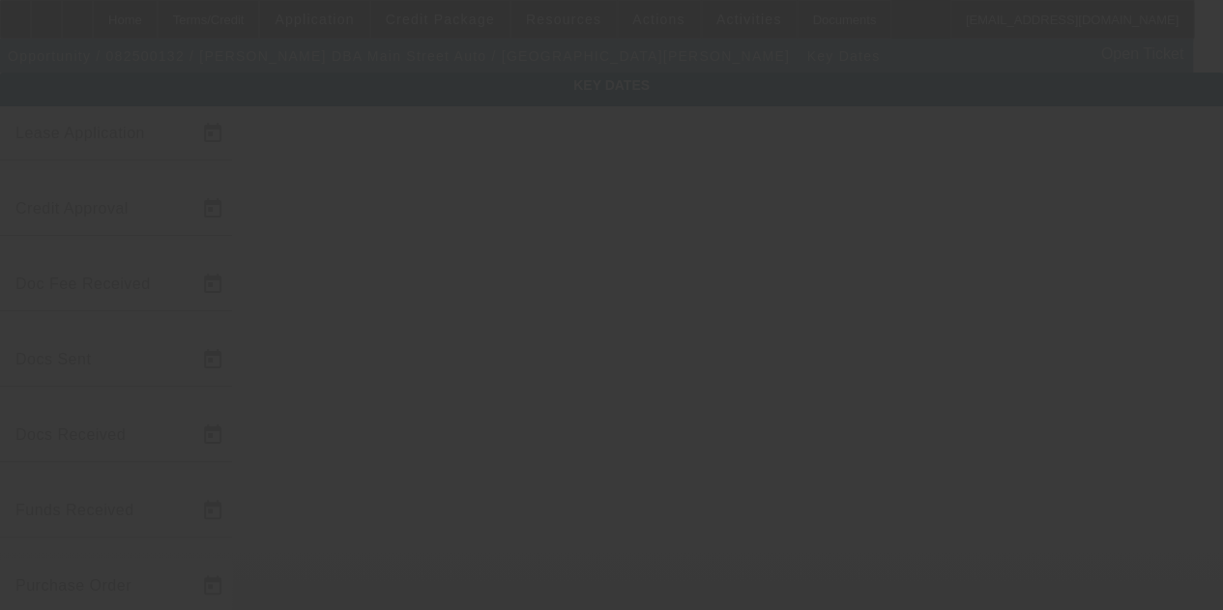
type input "8/6/2025"
type input "8/8/2025"
type input "8/11/2025"
type input "8/8/2025"
type input "8/11/2025"
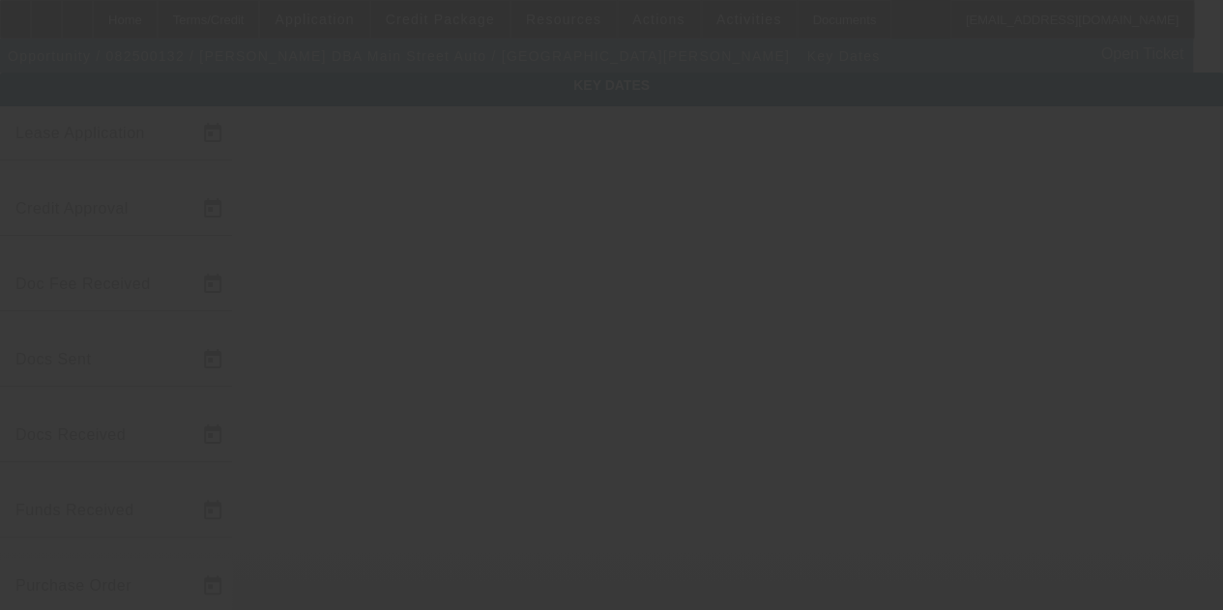
type input "8/11/2025"
type input "8/14/2025"
type input "8/15/2025"
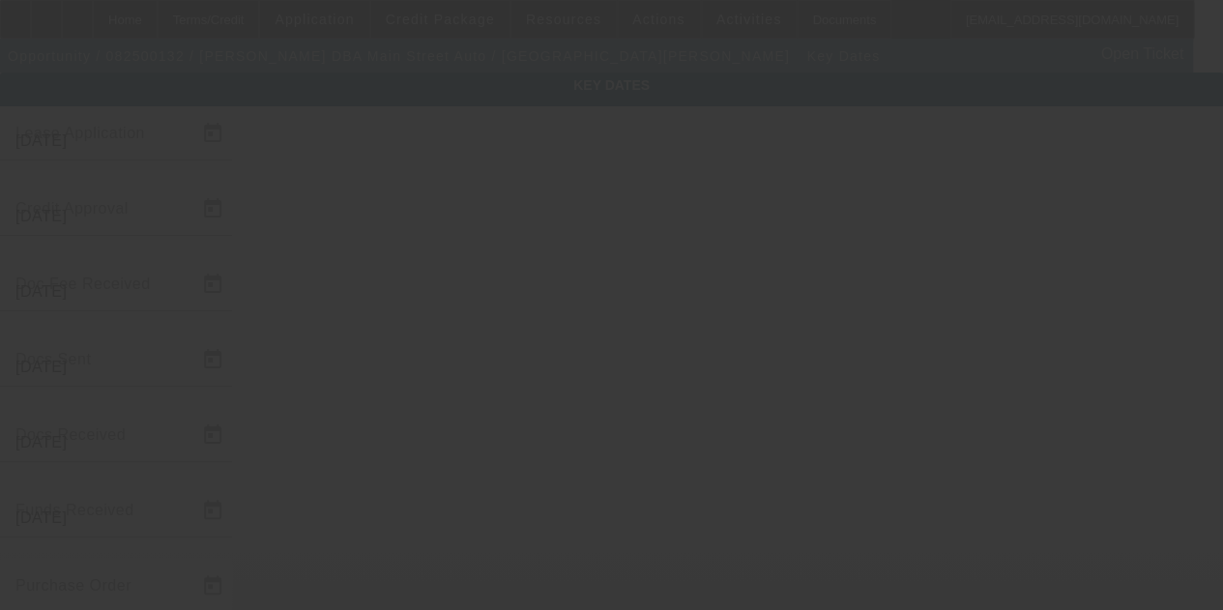
type input "9/15/2025"
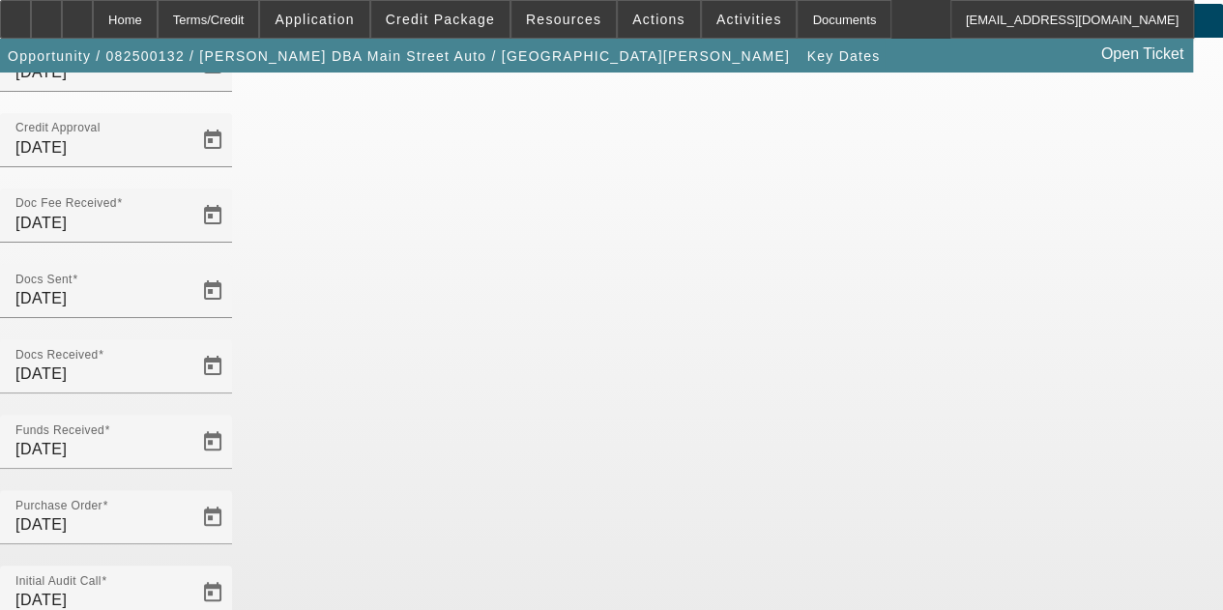
scroll to position [126, 0]
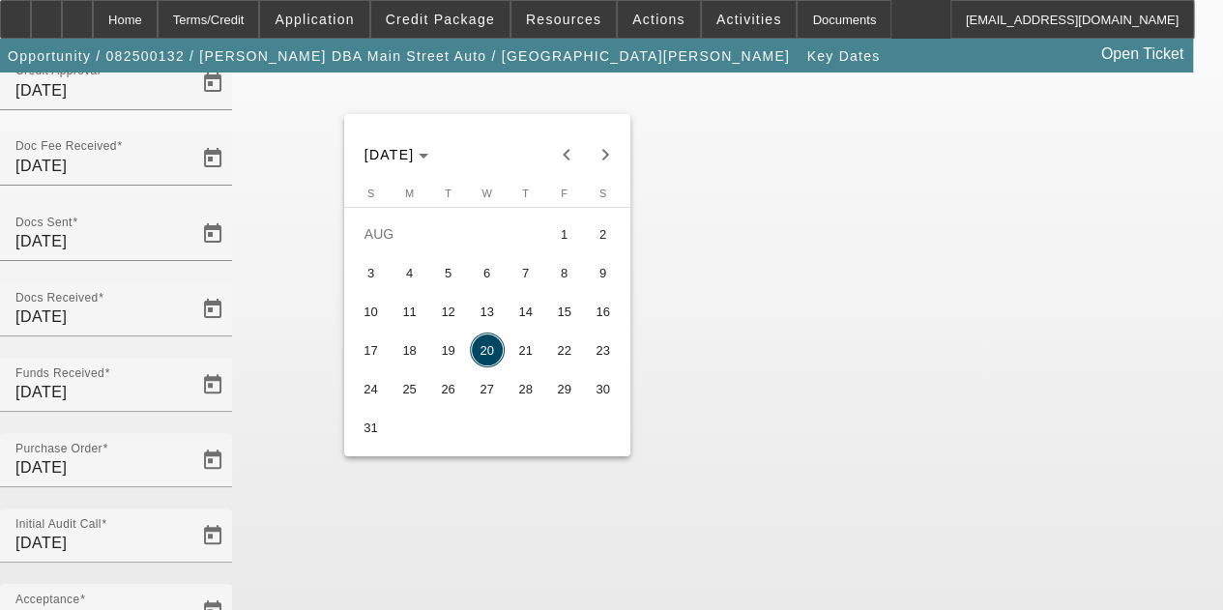
click at [559, 353] on span "22" at bounding box center [564, 350] width 35 height 35
type input "8/22/2025"
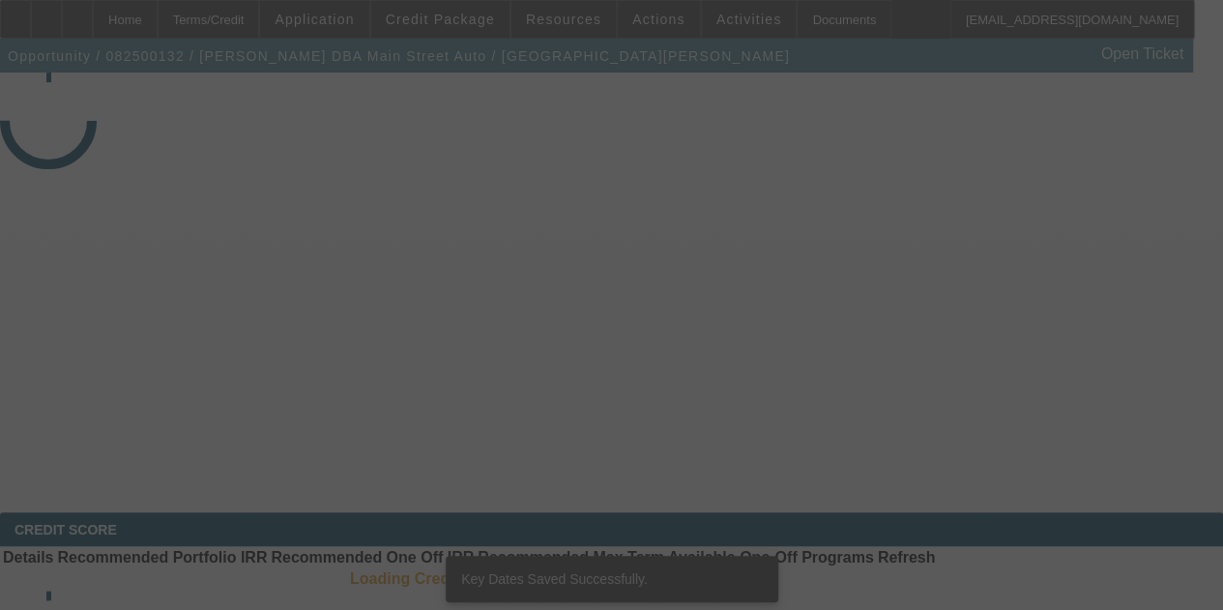
select select "4"
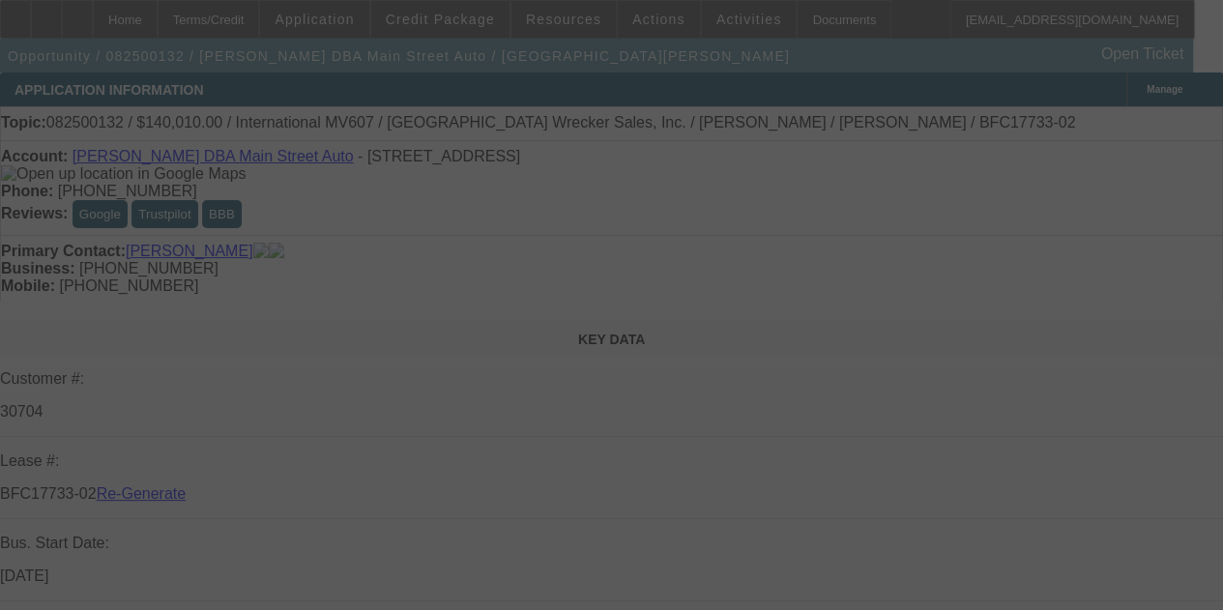
select select "0"
select select "2"
select select "0"
select select "6"
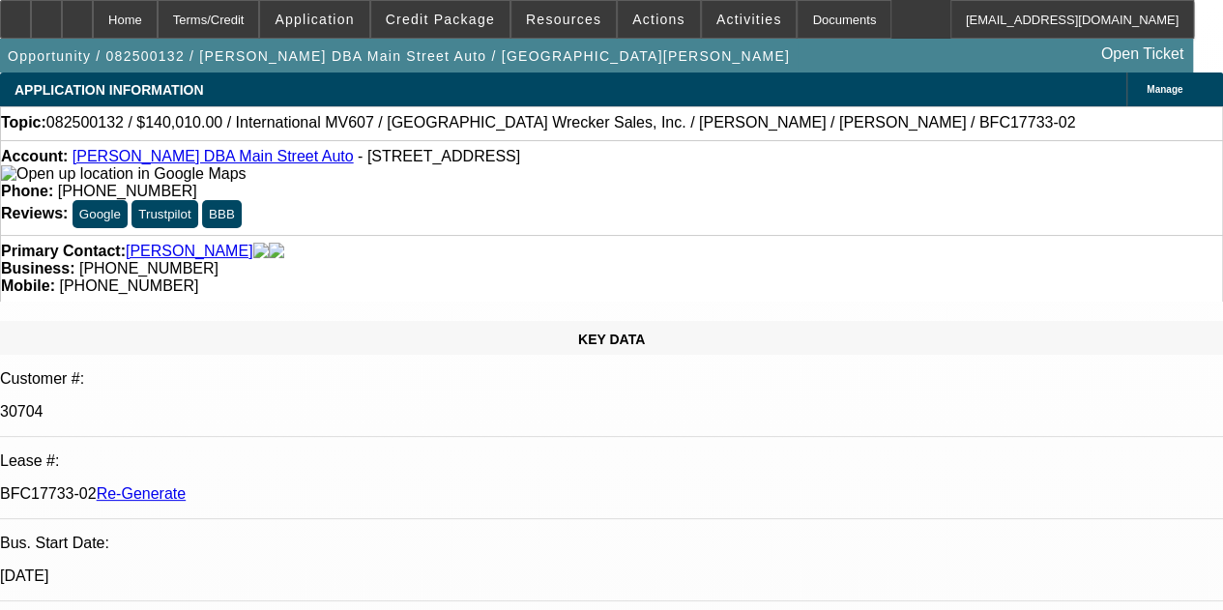
click at [77, 13] on icon at bounding box center [77, 13] width 0 height 0
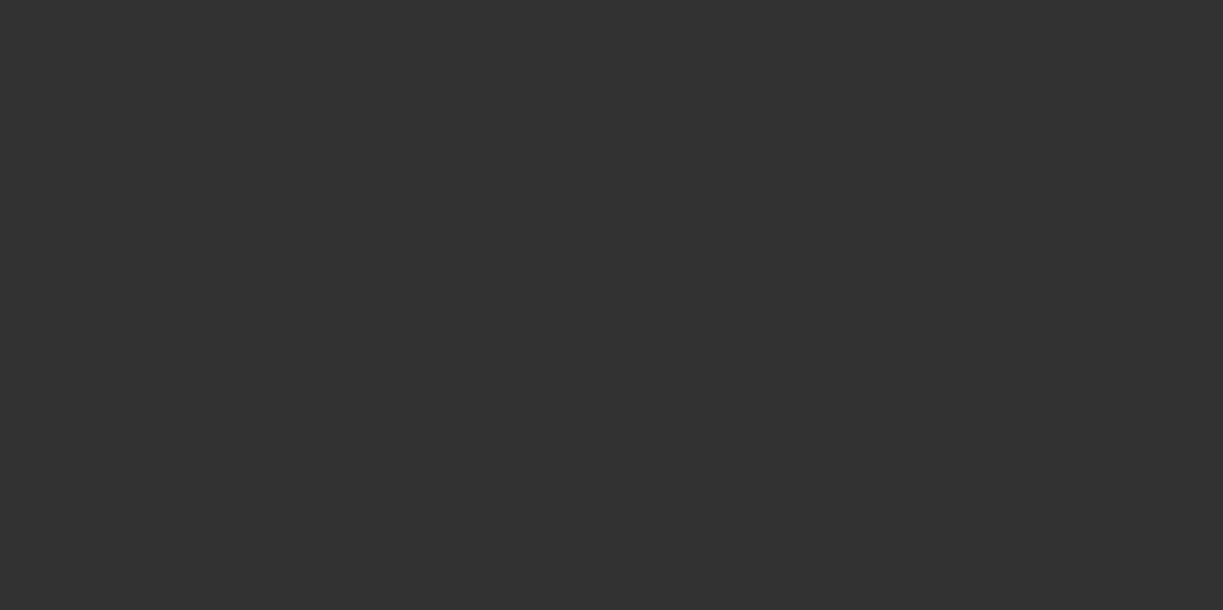
scroll to position [1069, 0]
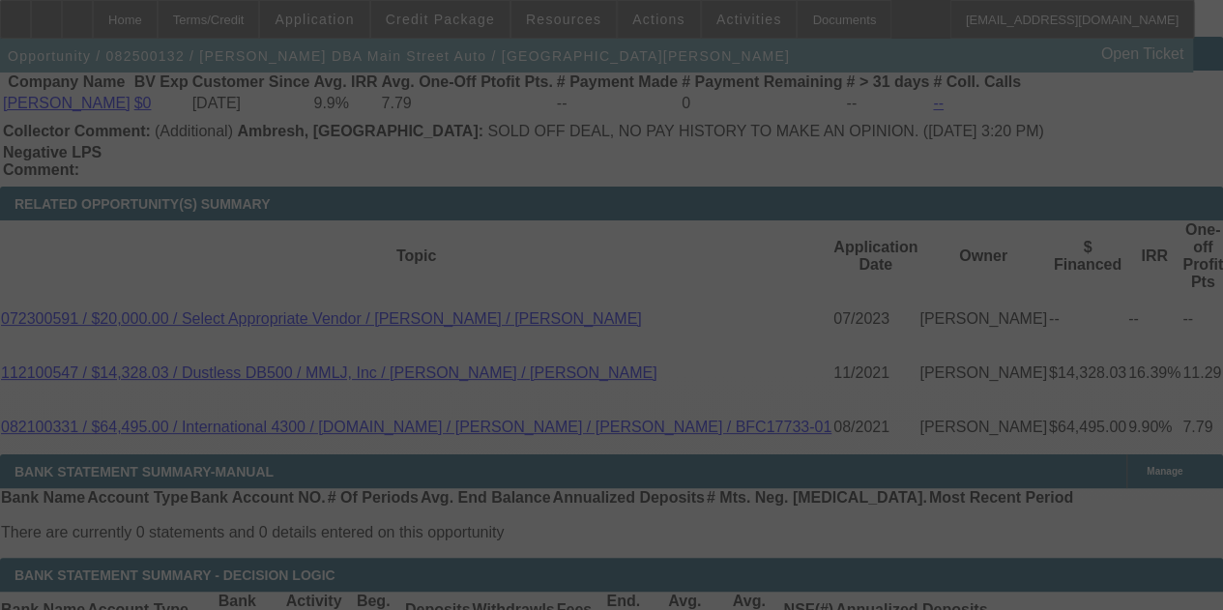
select select "4"
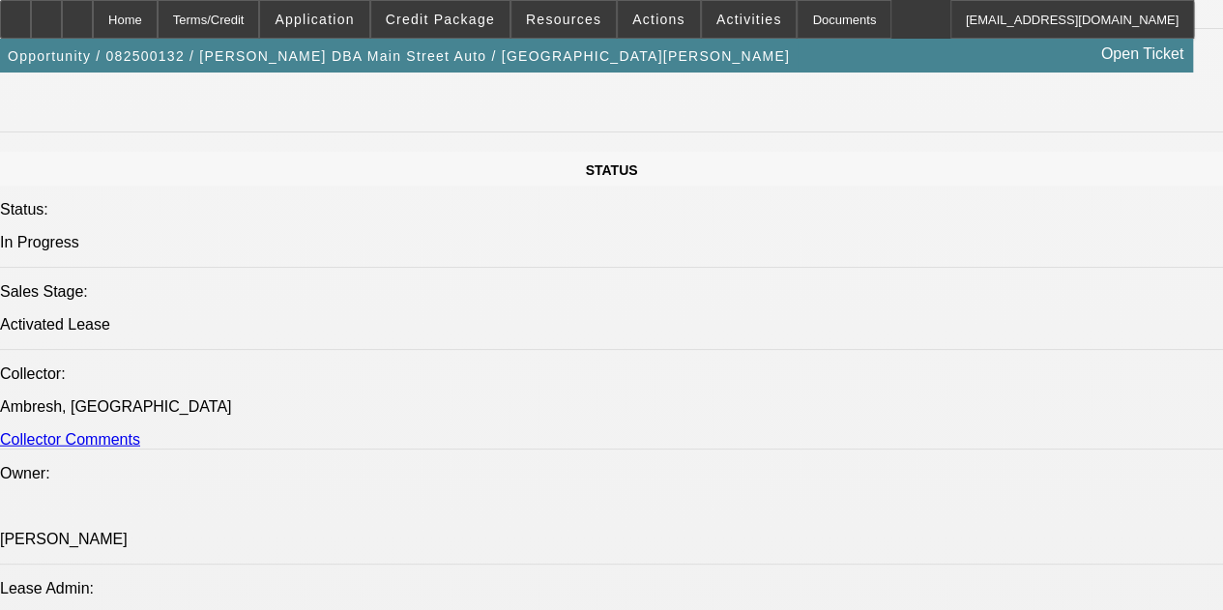
select select "0"
select select "2"
select select "0"
select select "6"
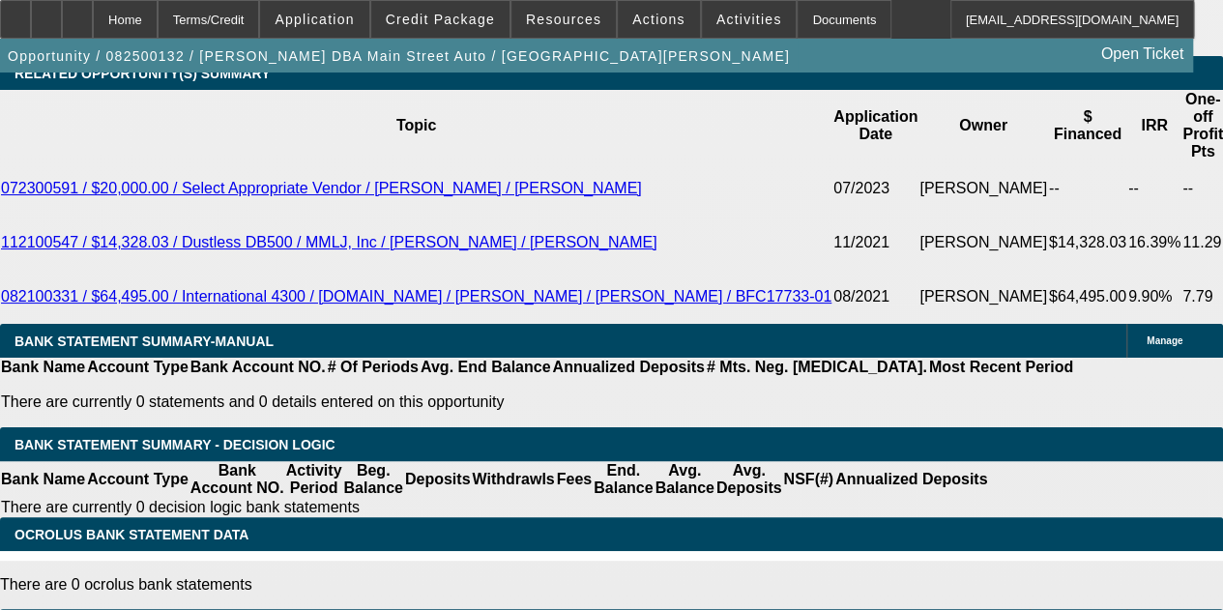
scroll to position [3578, 0]
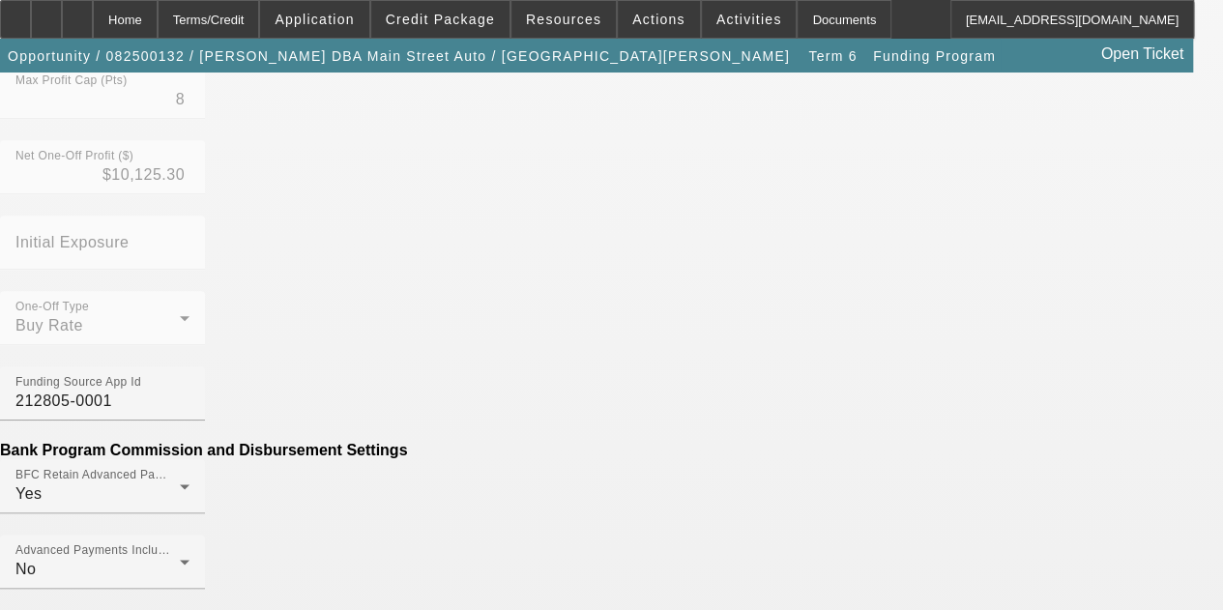
scroll to position [919, 0]
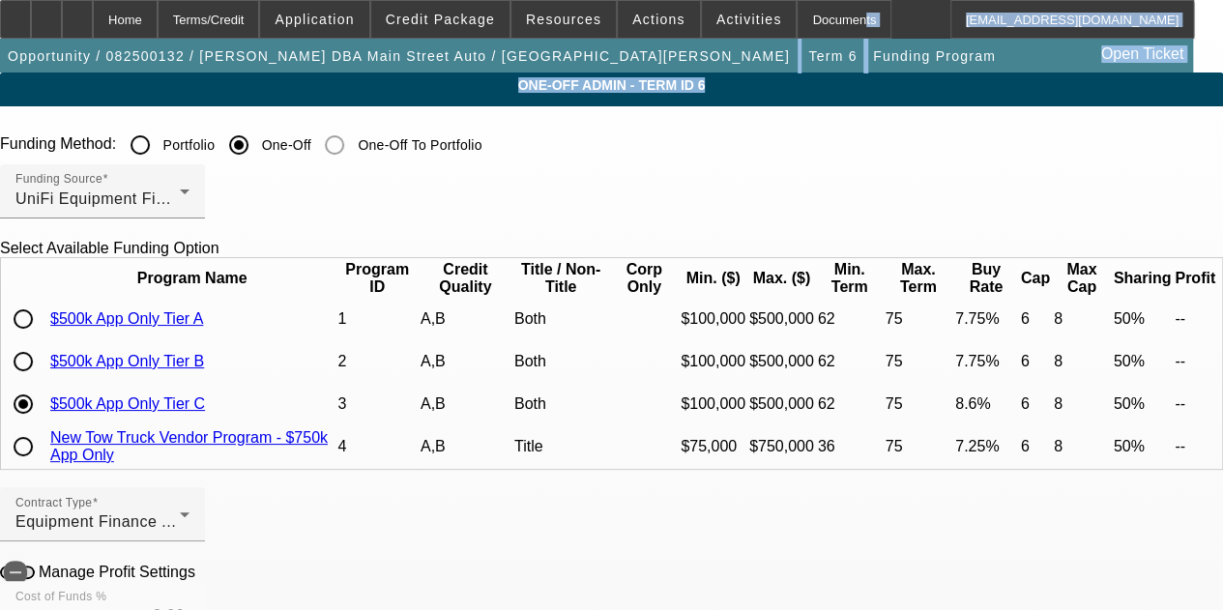
drag, startPoint x: 1175, startPoint y: 90, endPoint x: 476, endPoint y: -10, distance: 706.3
click at [476, 0] on html "Home Terms/Credit Application Credit Package Resources Actions Activities Docum…" at bounding box center [611, 305] width 1223 height 610
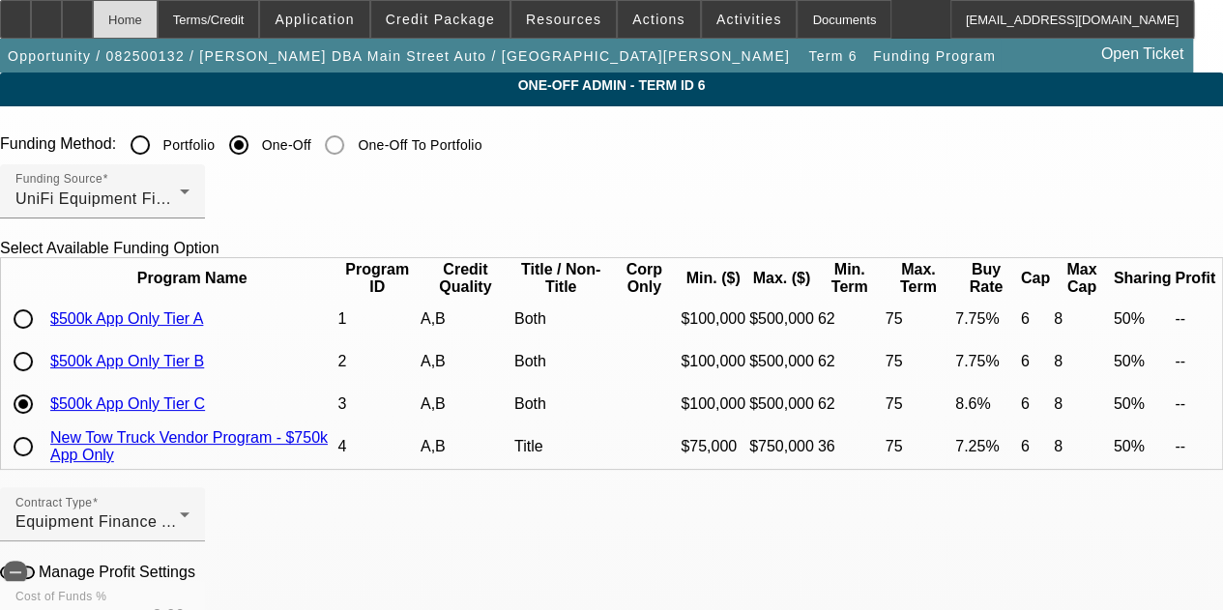
click at [158, 15] on div "Home" at bounding box center [125, 19] width 65 height 39
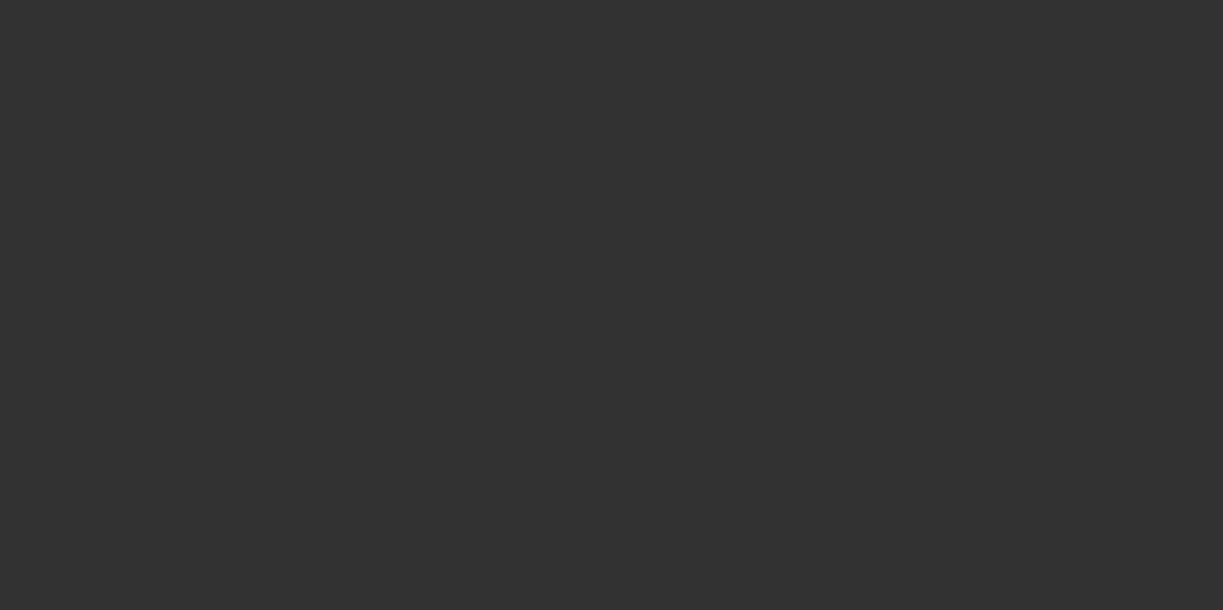
select select "4"
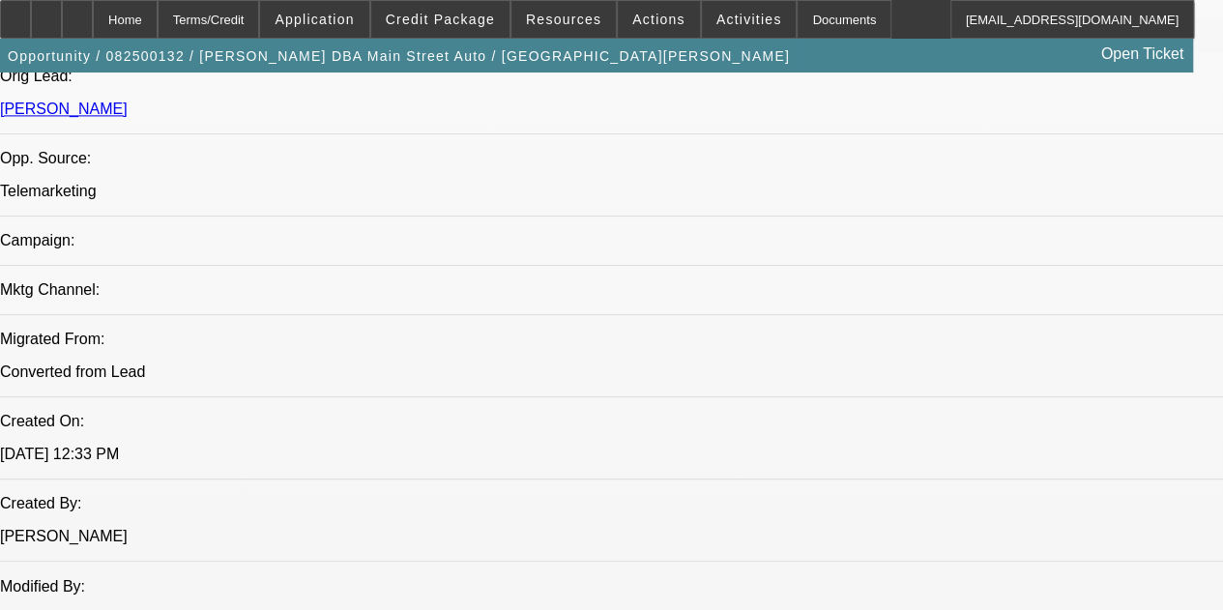
select select "0"
select select "2"
select select "0"
select select "6"
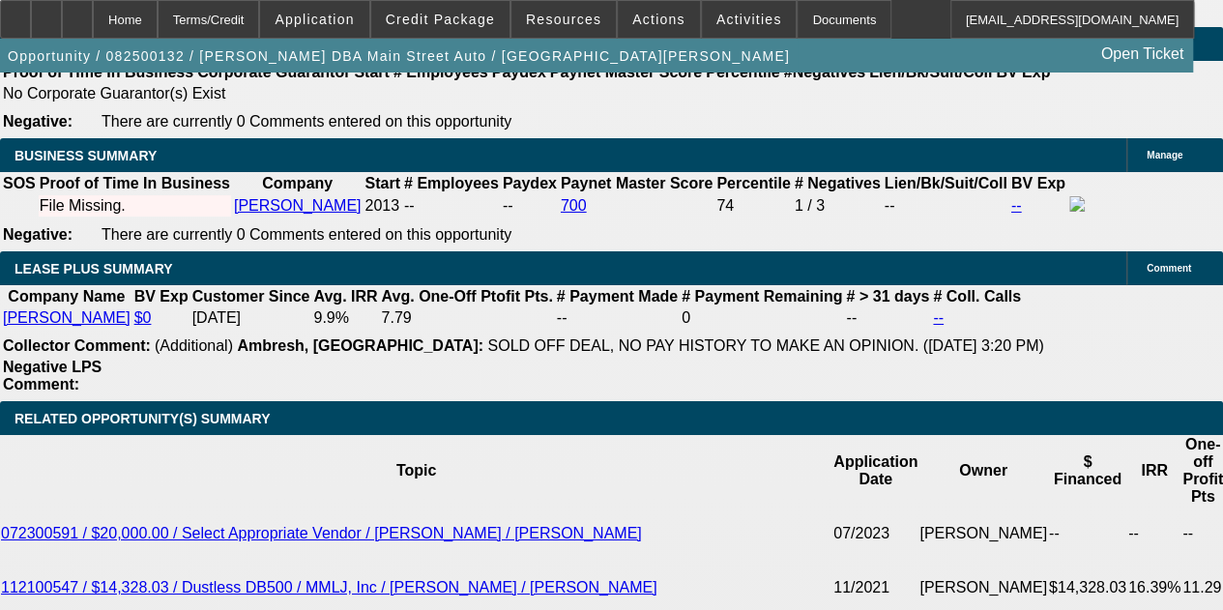
scroll to position [3273, 0]
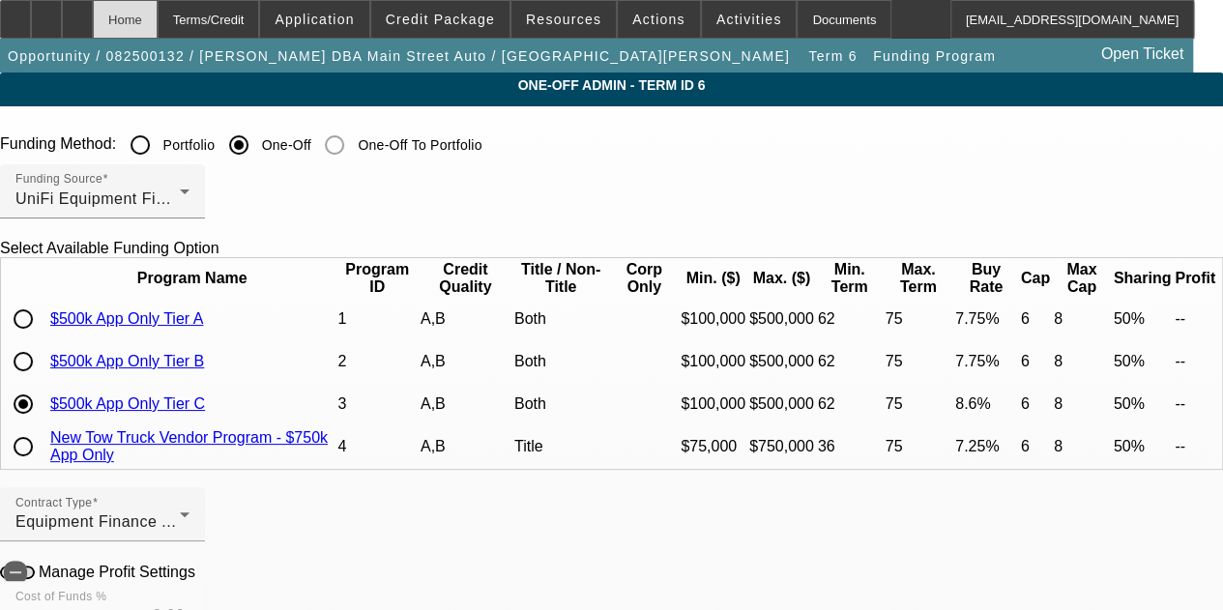
click at [158, 20] on div "Home" at bounding box center [125, 19] width 65 height 39
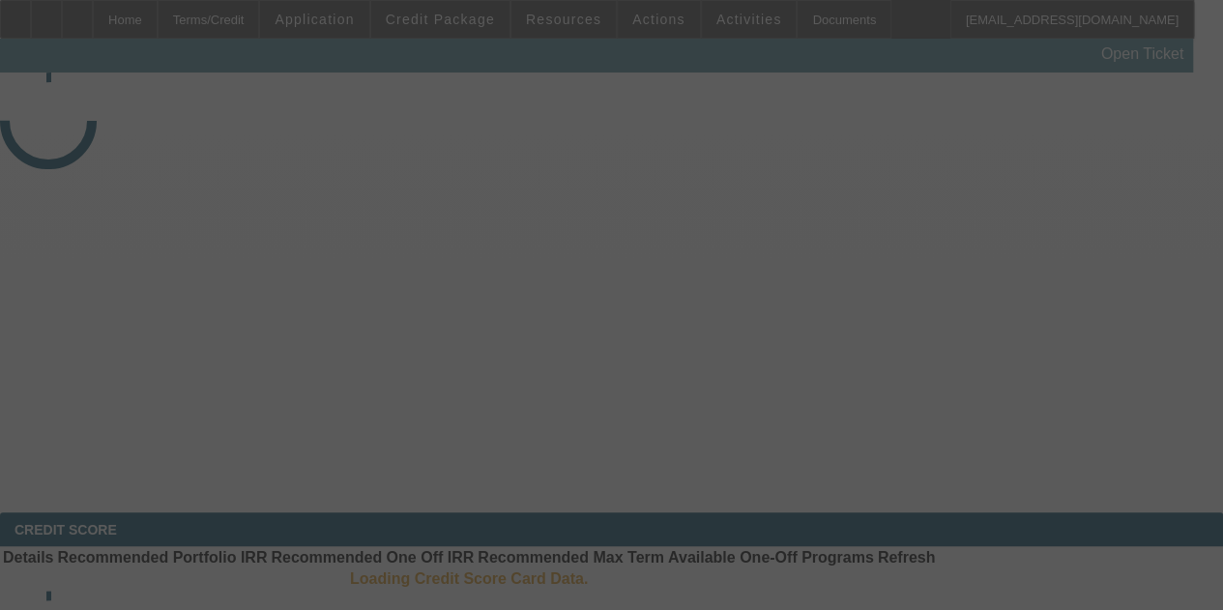
select select "4"
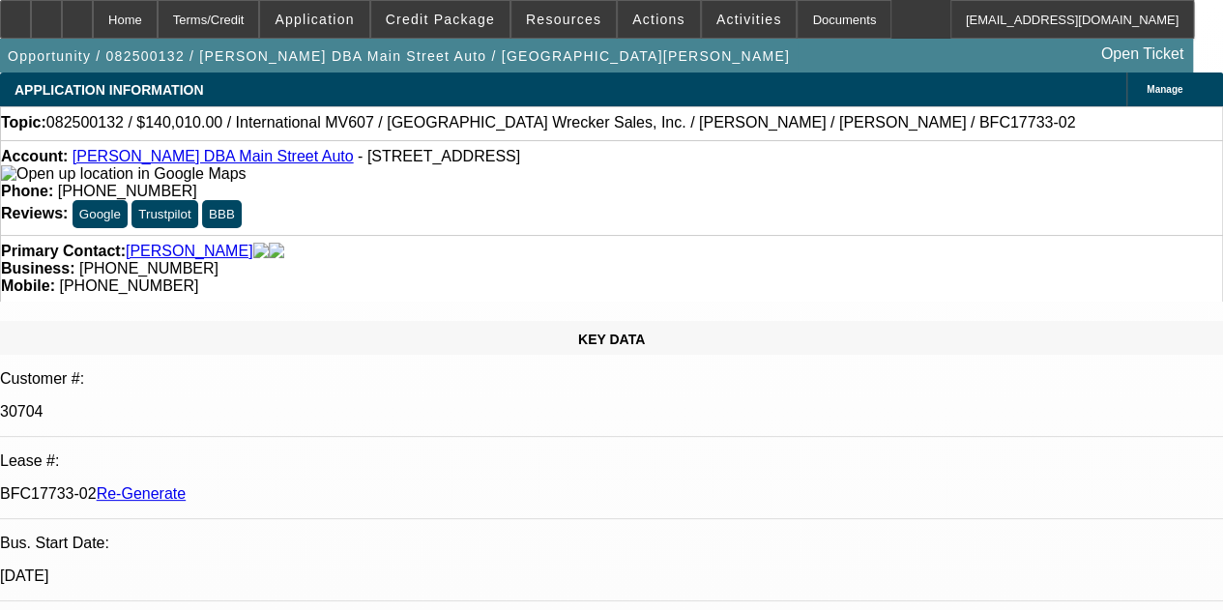
select select "0"
select select "2"
select select "0"
select select "6"
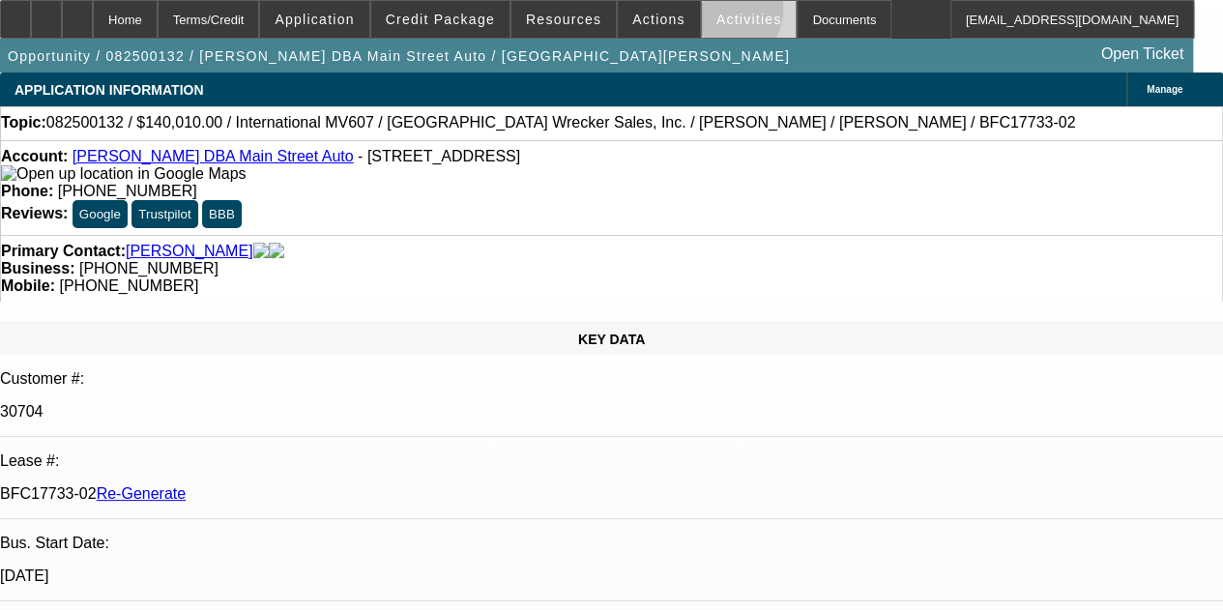
click at [717, 15] on span "Activities" at bounding box center [750, 19] width 66 height 15
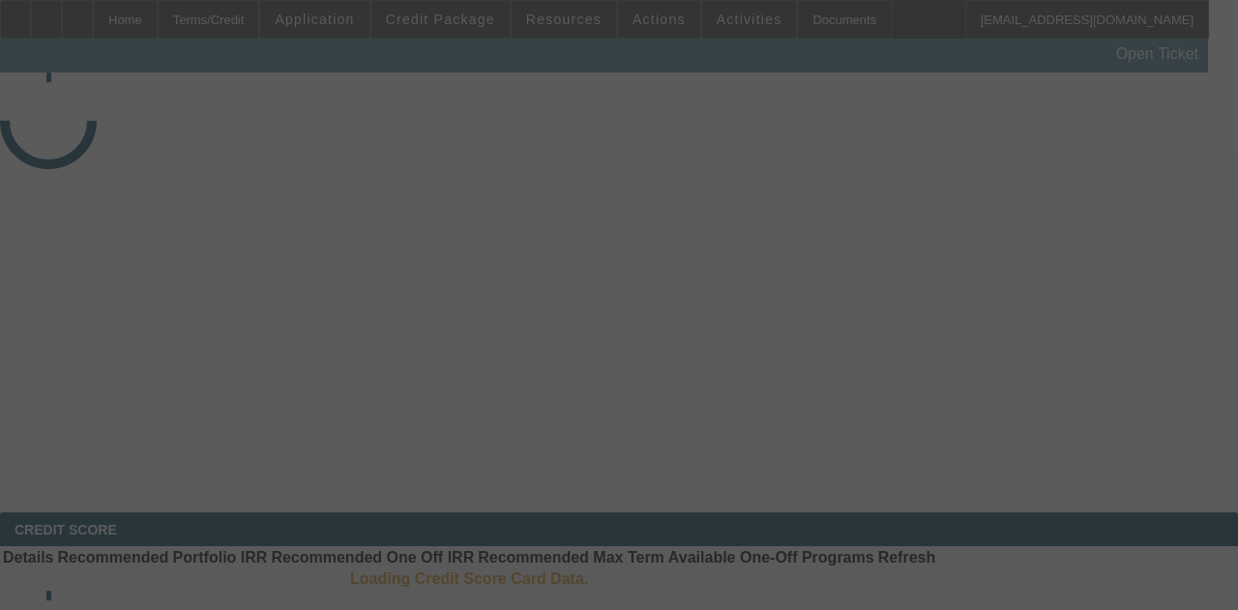
select select "4"
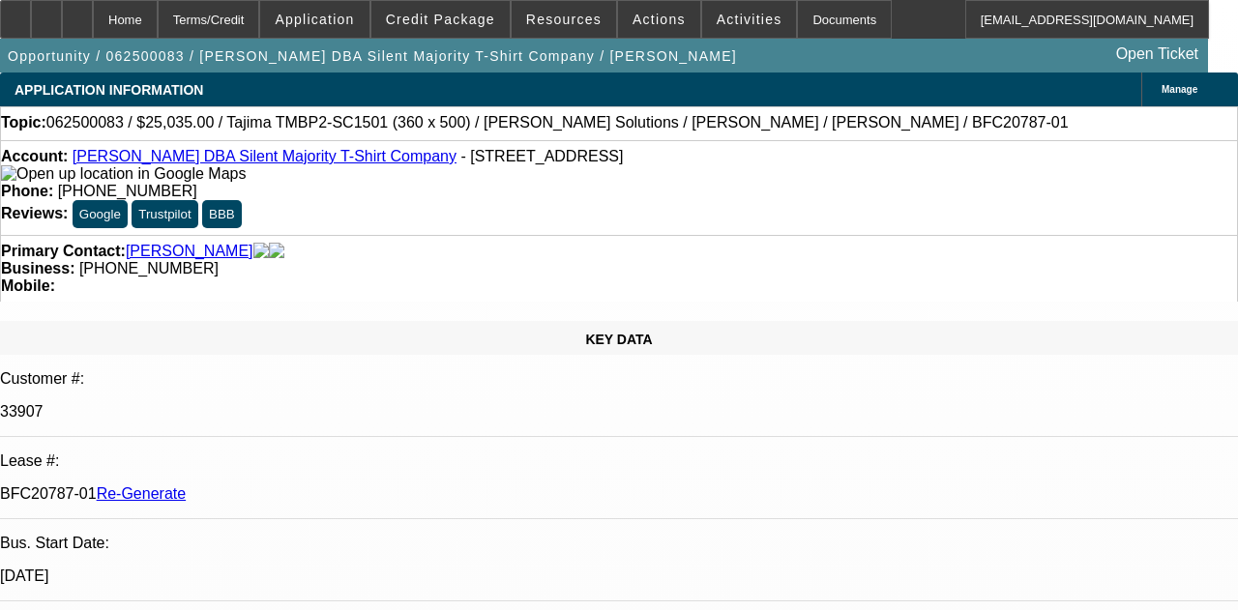
select select "0"
select select "6"
